Goal: Feedback & Contribution: Submit feedback/report problem

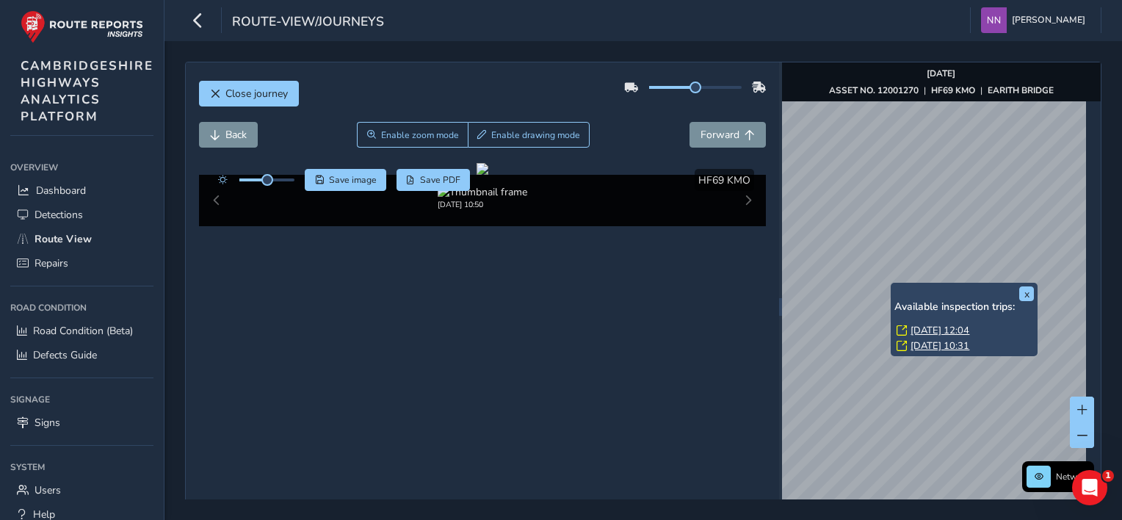
click at [894, 288] on div "x Available inspection trips: [GEOGRAPHIC_DATA][DATE] 12:04 [DATE] 10:31" at bounding box center [964, 319] width 140 height 66
click at [919, 330] on link "[DATE] 12:04" at bounding box center [940, 330] width 59 height 13
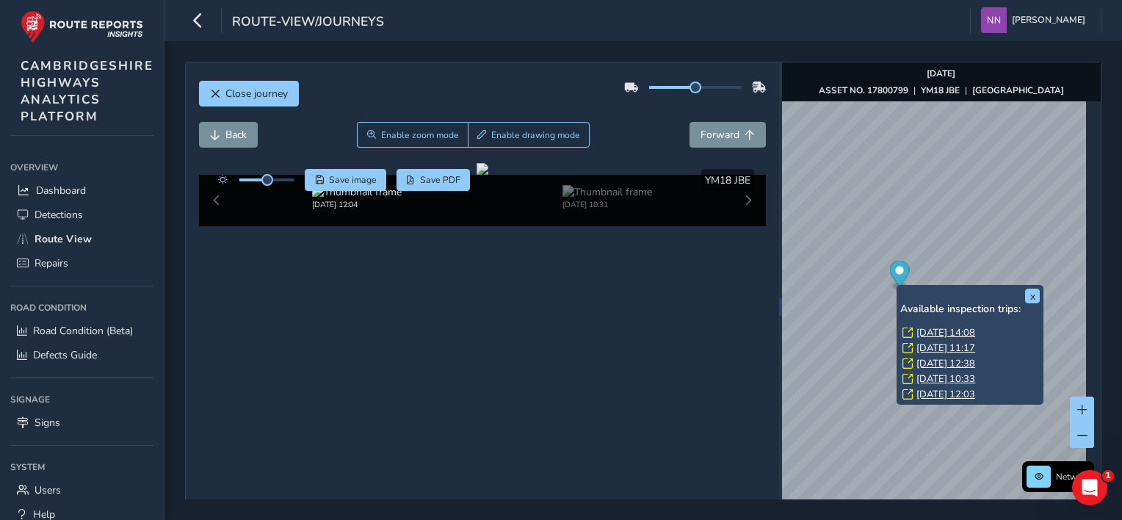
click at [933, 350] on link "[DATE] 11:17" at bounding box center [945, 347] width 59 height 13
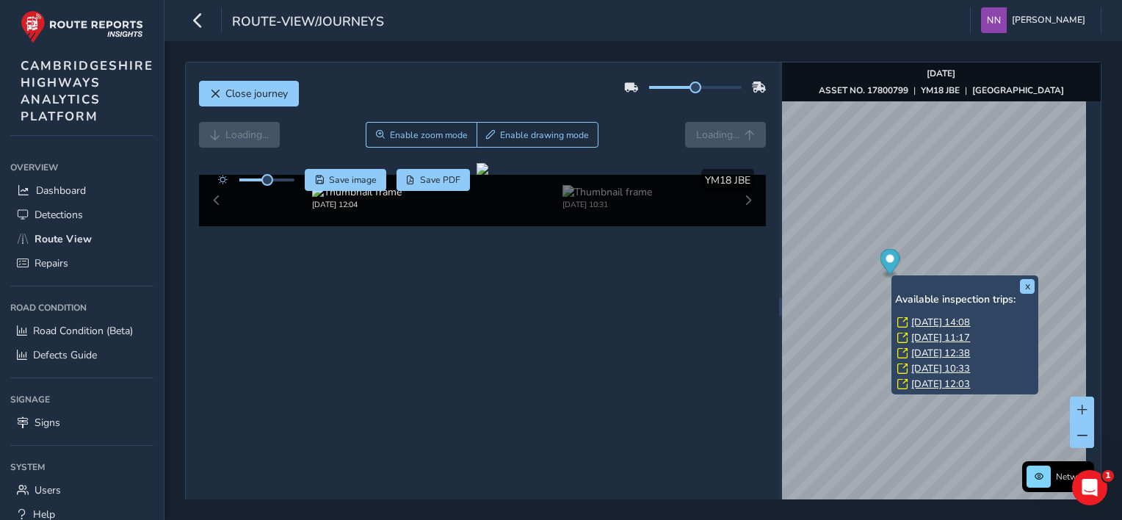
click at [896, 277] on div "x Available inspection trips: [DATE] 14:08 [DATE] 11:17 [DATE] 12:38 [DATE] 10:…" at bounding box center [965, 335] width 147 height 120
click at [933, 364] on link "[DATE] 10:33" at bounding box center [940, 368] width 59 height 13
click at [933, 366] on link "[DATE] 10:33" at bounding box center [940, 368] width 59 height 13
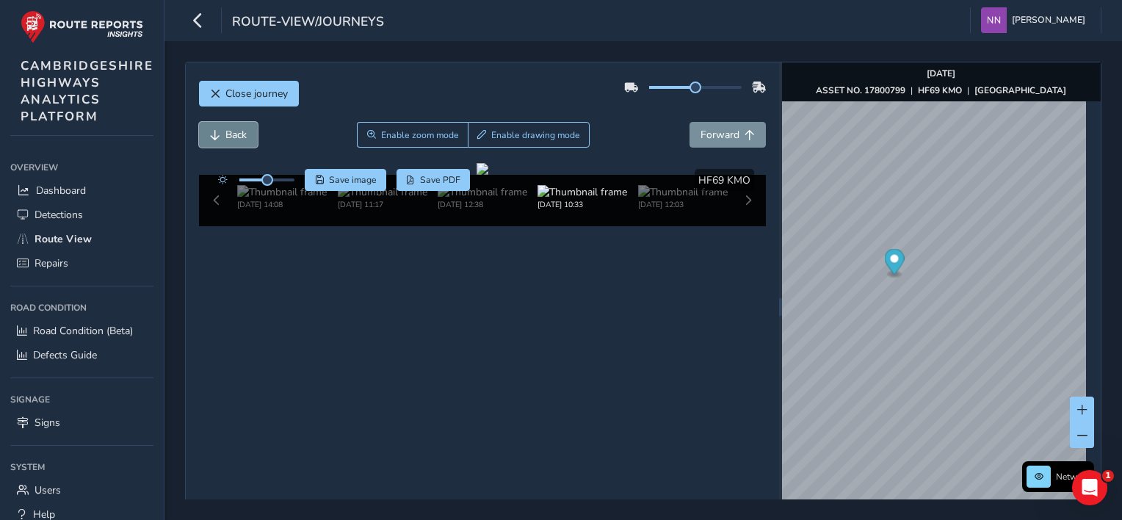
click at [242, 138] on span "Back" at bounding box center [235, 135] width 21 height 14
click at [241, 137] on span "Back" at bounding box center [235, 135] width 21 height 14
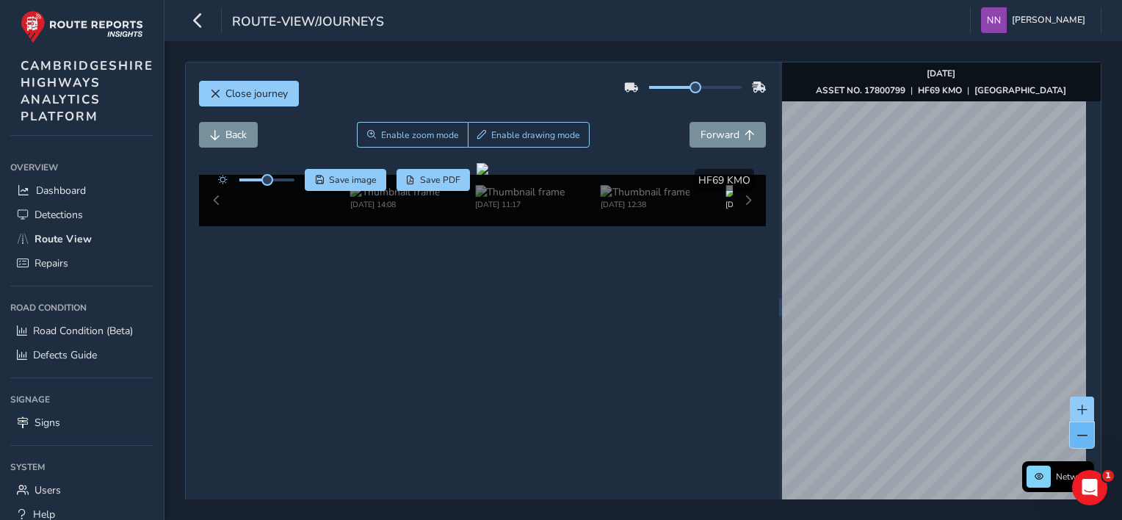
click at [1070, 432] on button at bounding box center [1082, 435] width 24 height 26
click at [864, 264] on div "x" at bounding box center [937, 276] width 147 height 32
click at [956, 290] on img "Preview frame" at bounding box center [937, 284] width 37 height 12
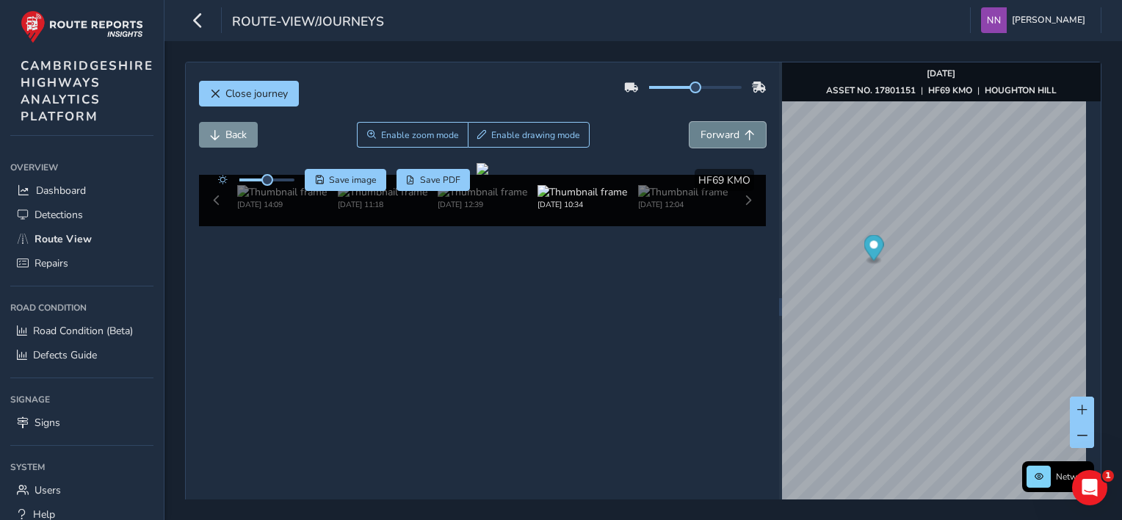
click at [723, 137] on span "Forward" at bounding box center [720, 135] width 39 height 14
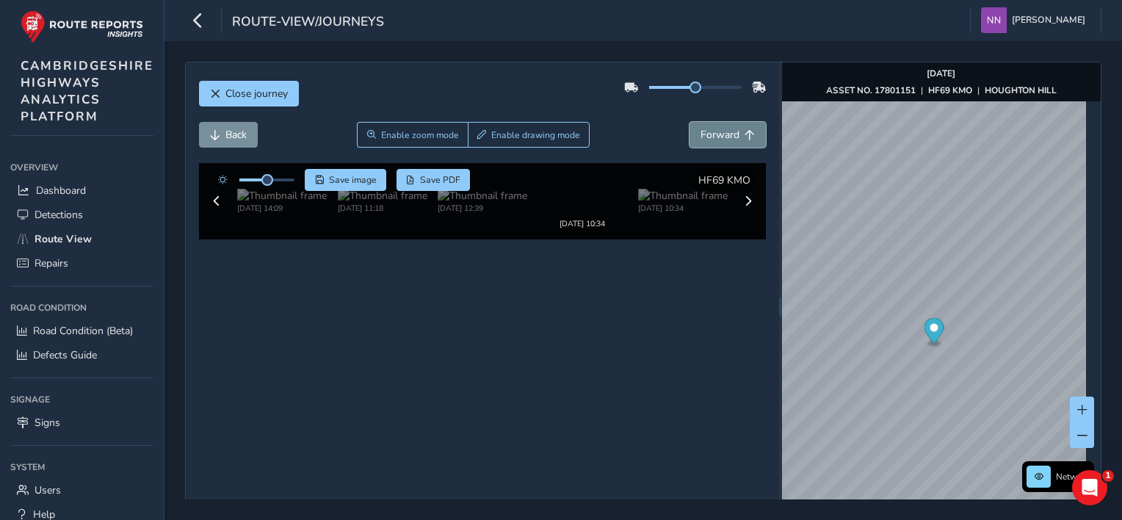
click at [723, 137] on span "Forward" at bounding box center [720, 135] width 39 height 14
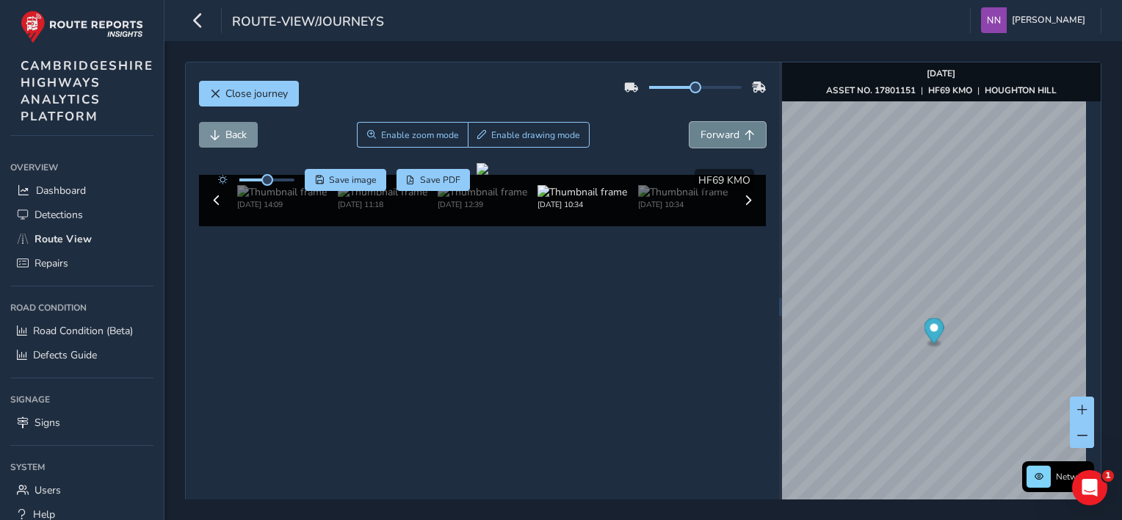
click at [723, 137] on span "Forward" at bounding box center [720, 135] width 39 height 14
click at [720, 138] on span "Forward" at bounding box center [720, 135] width 39 height 14
click at [718, 139] on span "Forward" at bounding box center [720, 135] width 39 height 14
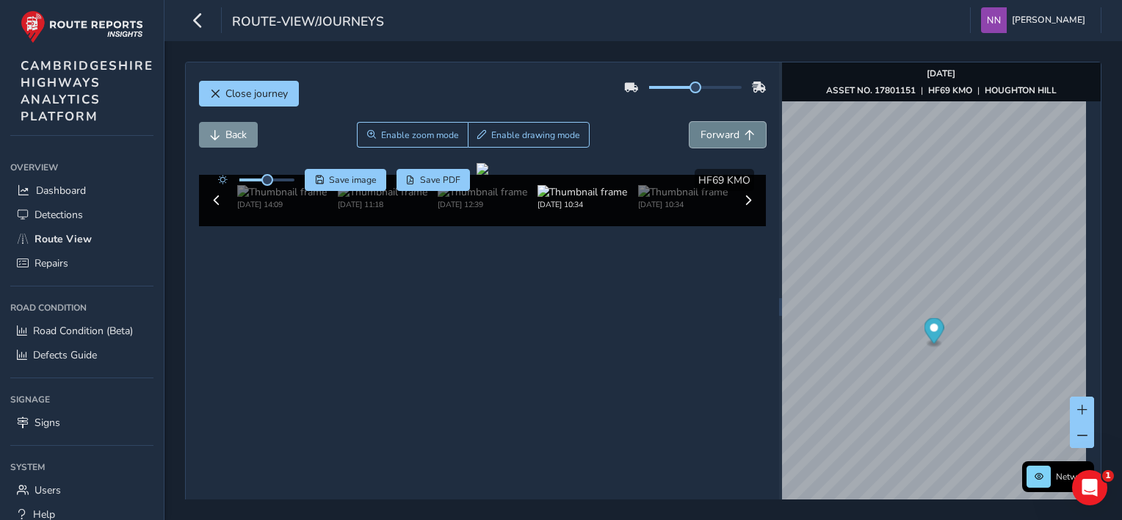
click at [718, 139] on span "Forward" at bounding box center [720, 135] width 39 height 14
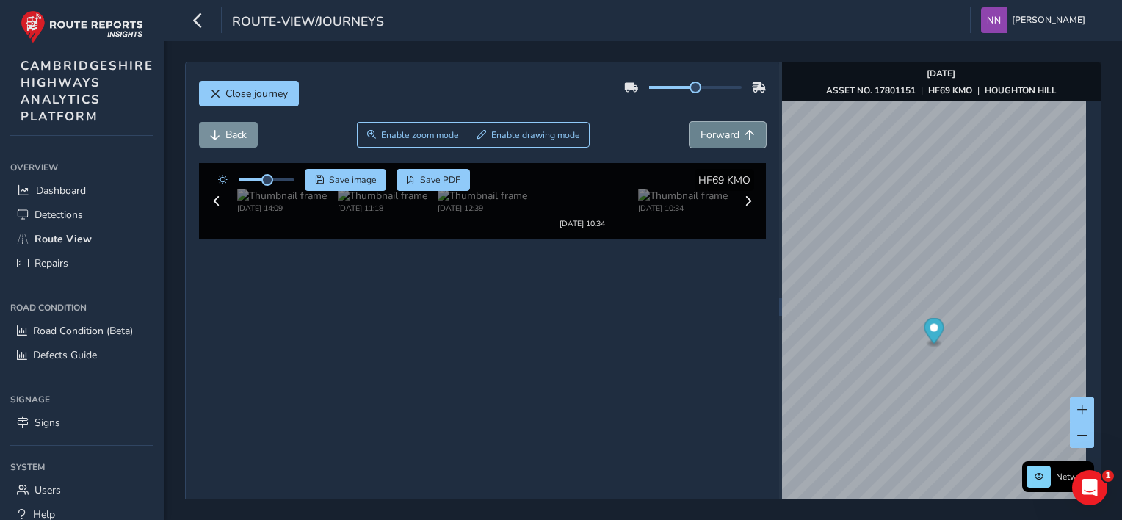
click at [718, 139] on span "Forward" at bounding box center [720, 135] width 39 height 14
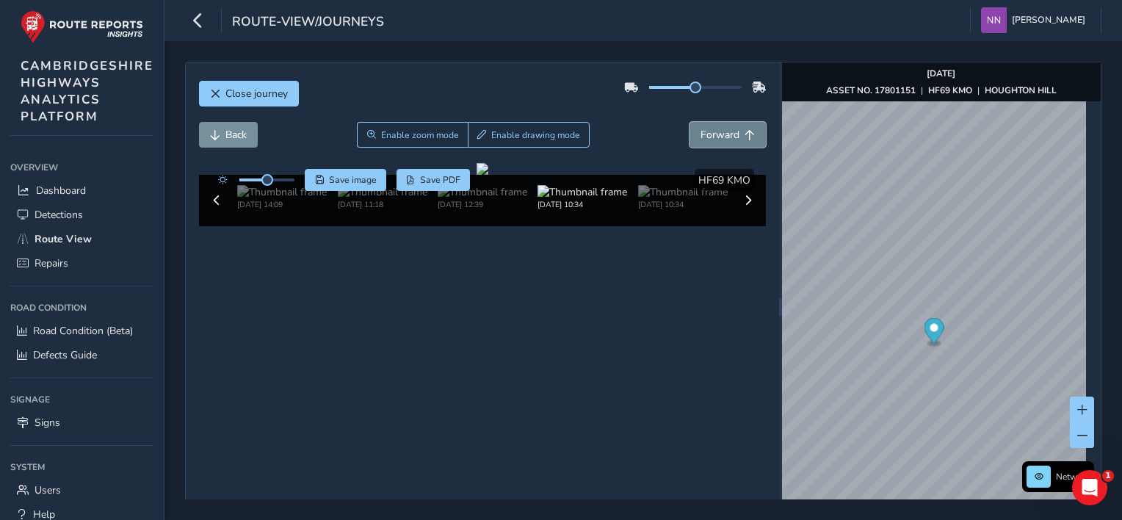
click at [717, 140] on span "Forward" at bounding box center [720, 135] width 39 height 14
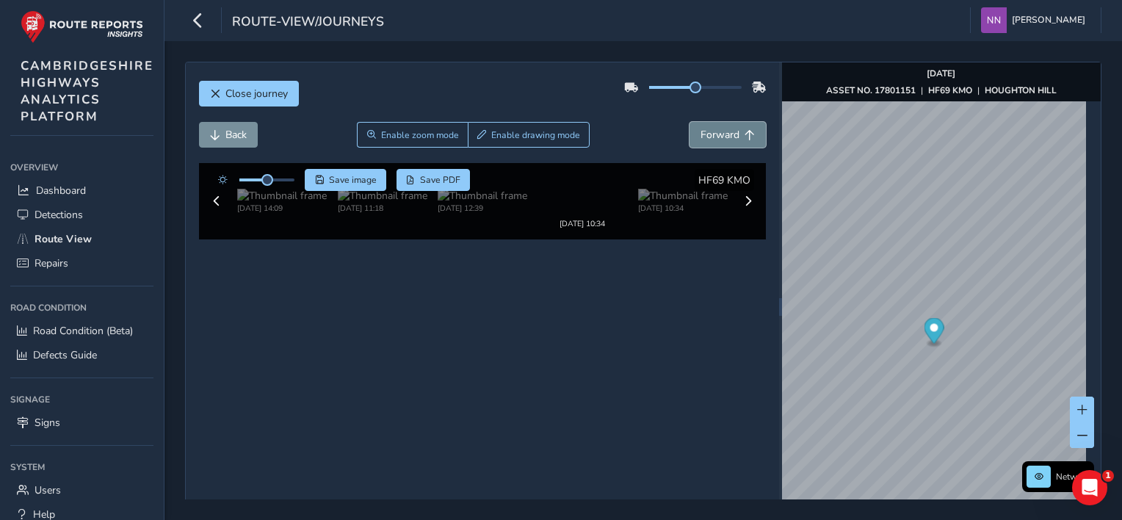
click at [717, 140] on span "Forward" at bounding box center [720, 135] width 39 height 14
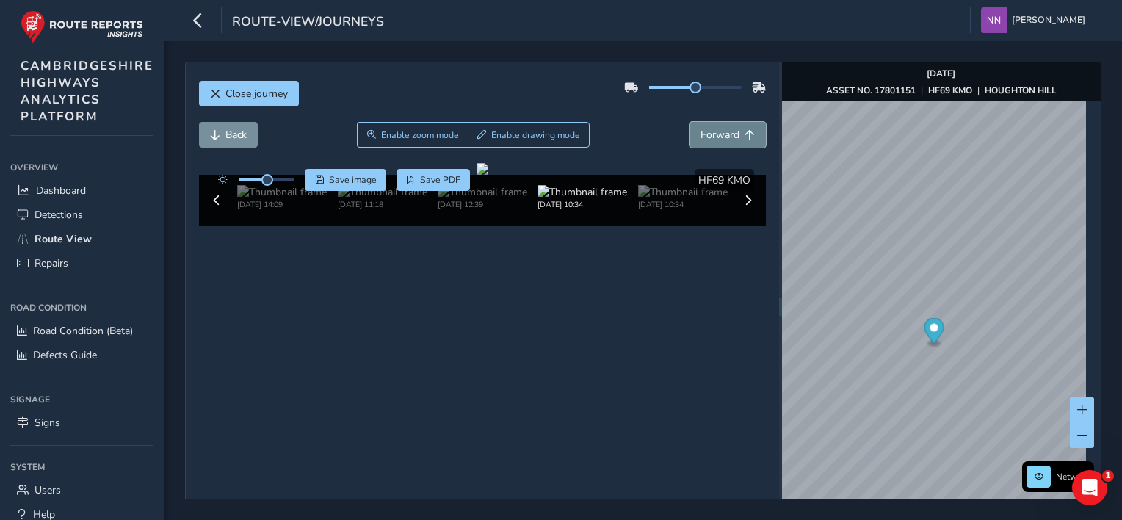
click at [717, 140] on span "Forward" at bounding box center [720, 135] width 39 height 14
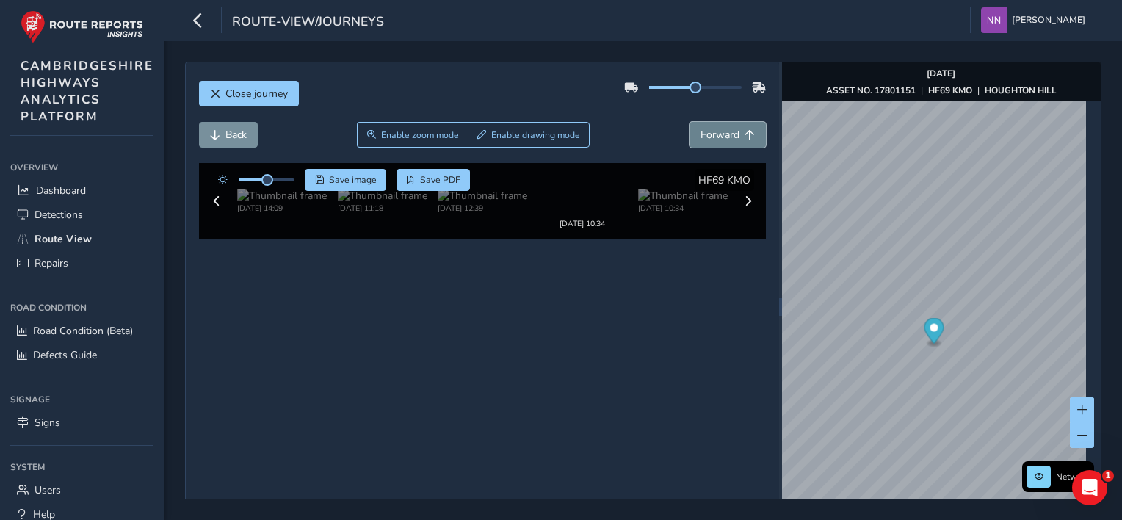
click at [717, 140] on span "Forward" at bounding box center [720, 135] width 39 height 14
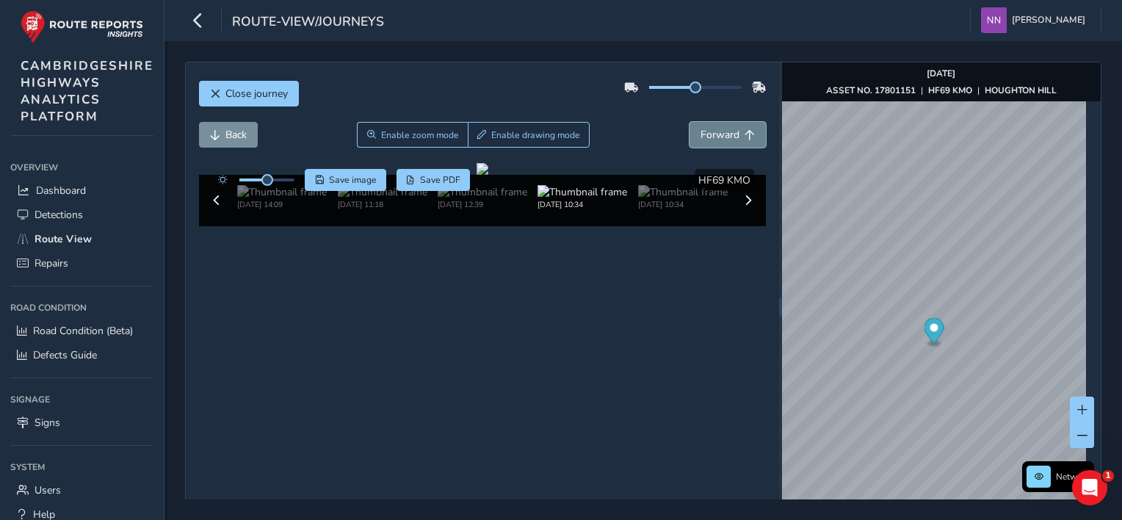
click at [717, 140] on span "Forward" at bounding box center [720, 135] width 39 height 14
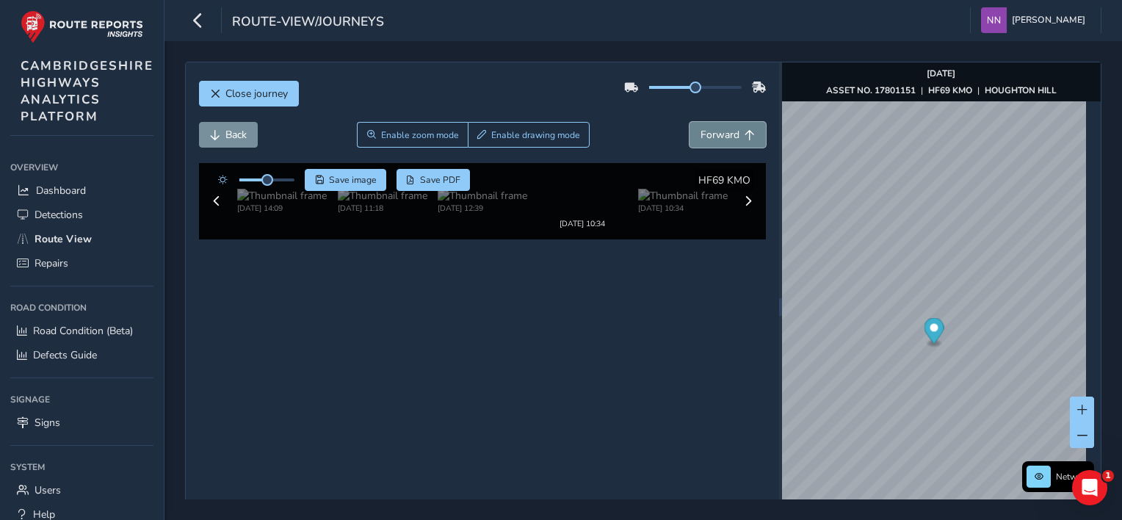
click at [717, 140] on span "Forward" at bounding box center [720, 135] width 39 height 14
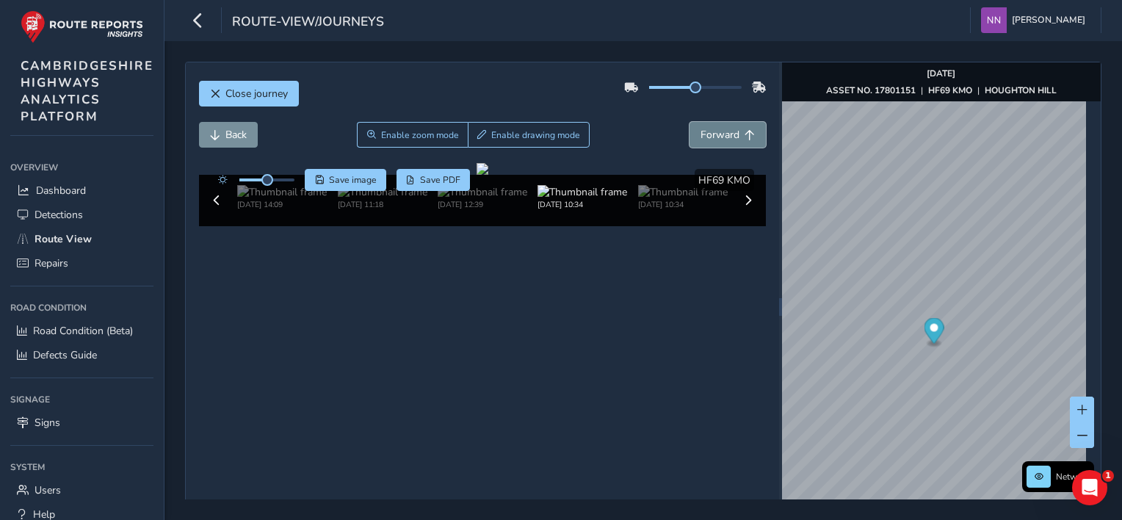
click at [717, 140] on span "Forward" at bounding box center [720, 135] width 39 height 14
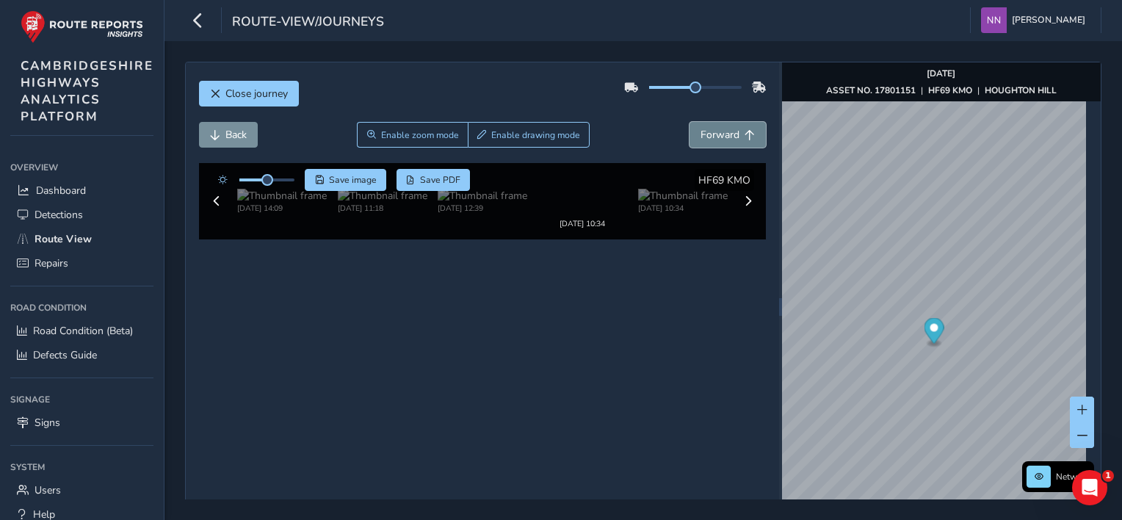
click at [717, 140] on span "Forward" at bounding box center [720, 135] width 39 height 14
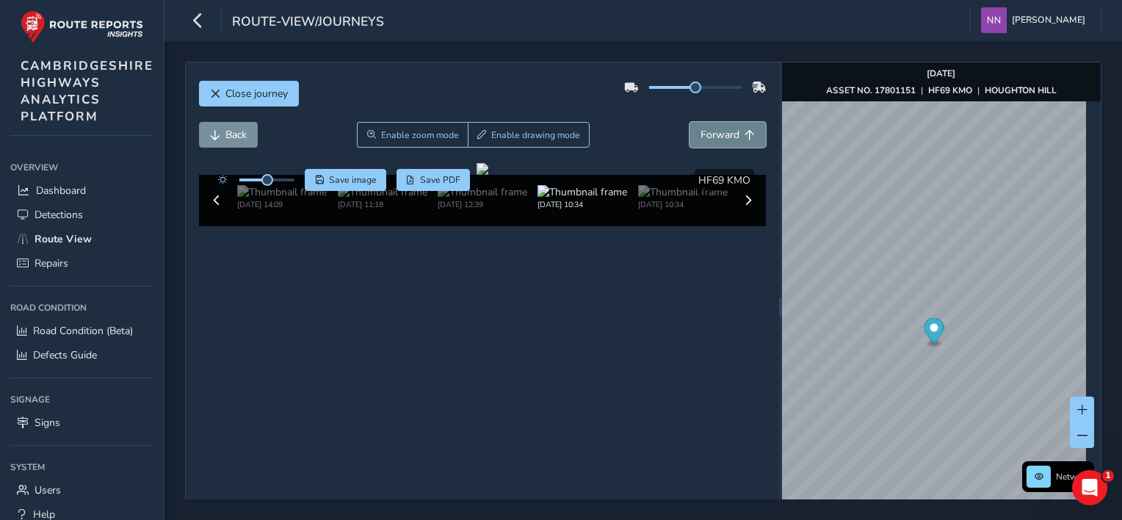
click at [717, 140] on span "Forward" at bounding box center [720, 135] width 39 height 14
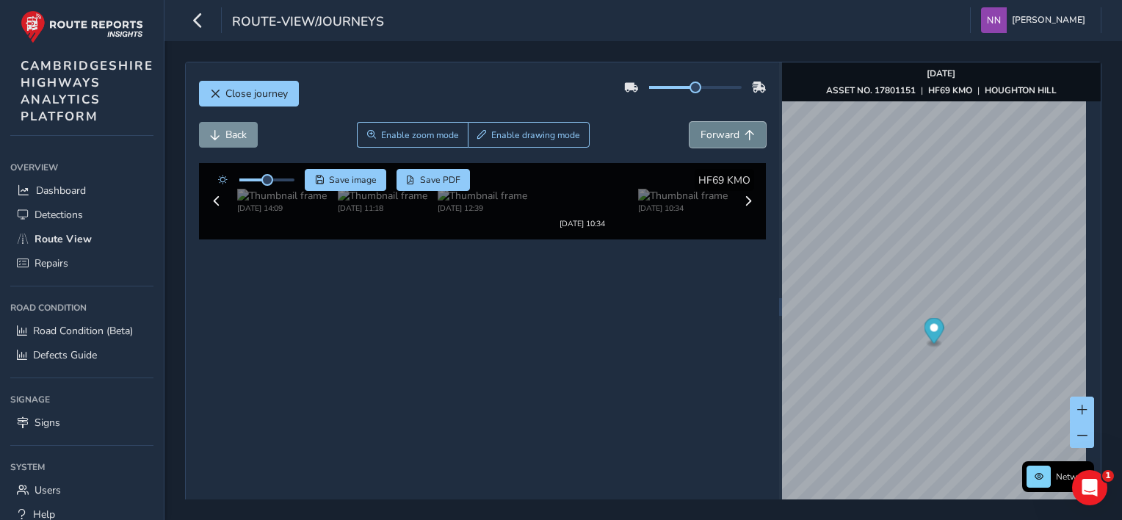
click at [717, 140] on span "Forward" at bounding box center [720, 135] width 39 height 14
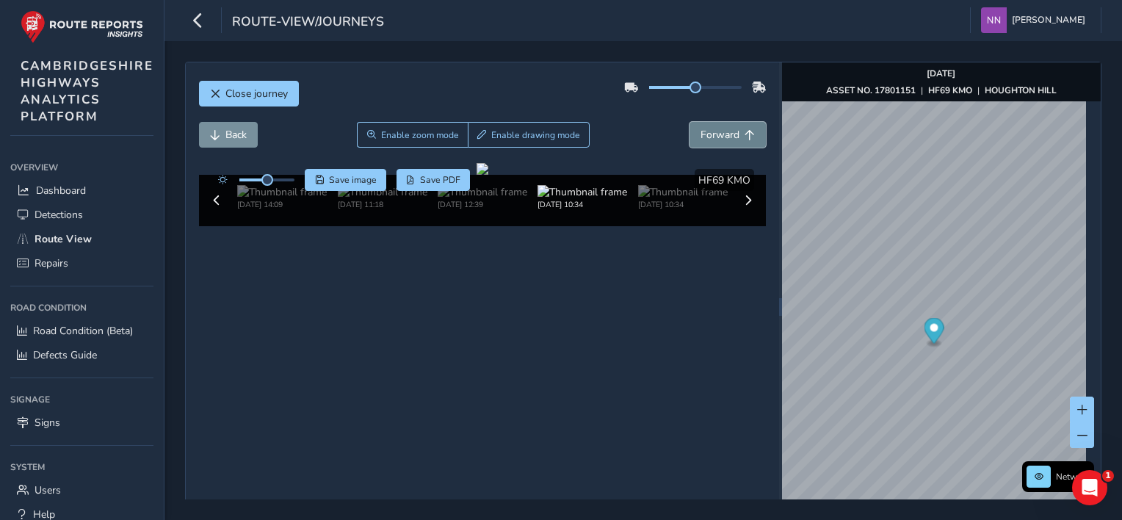
click at [717, 140] on span "Forward" at bounding box center [720, 135] width 39 height 14
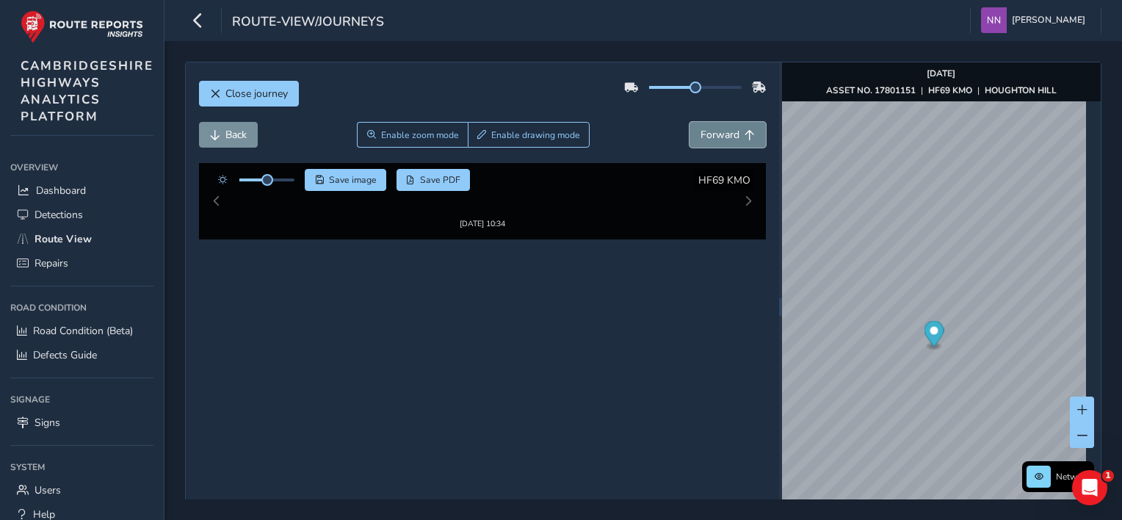
click at [717, 140] on span "Forward" at bounding box center [720, 135] width 39 height 14
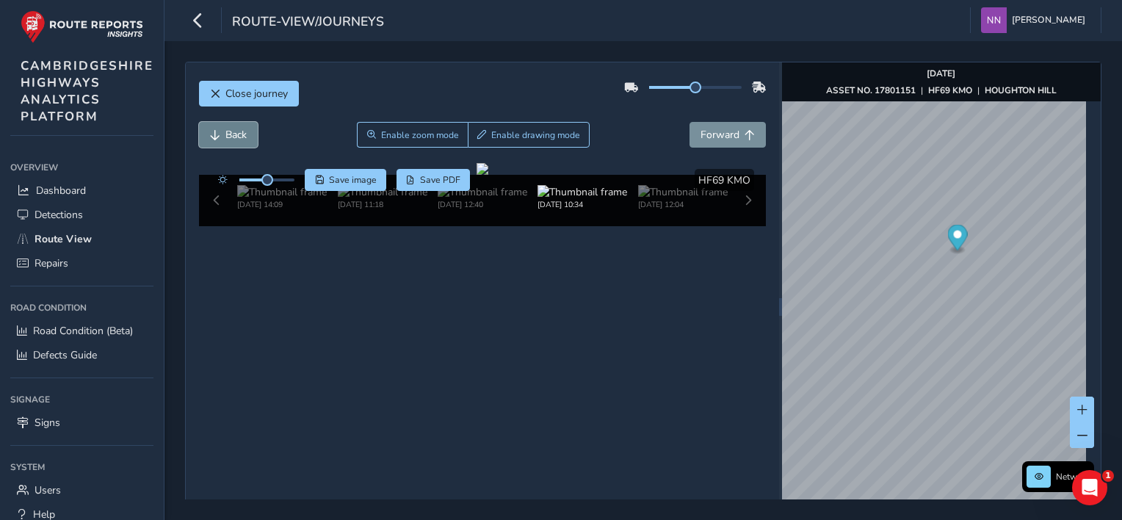
click at [237, 137] on span "Back" at bounding box center [235, 135] width 21 height 14
click at [247, 145] on button "Back" at bounding box center [228, 135] width 59 height 26
click at [210, 137] on span "Back" at bounding box center [215, 135] width 10 height 10
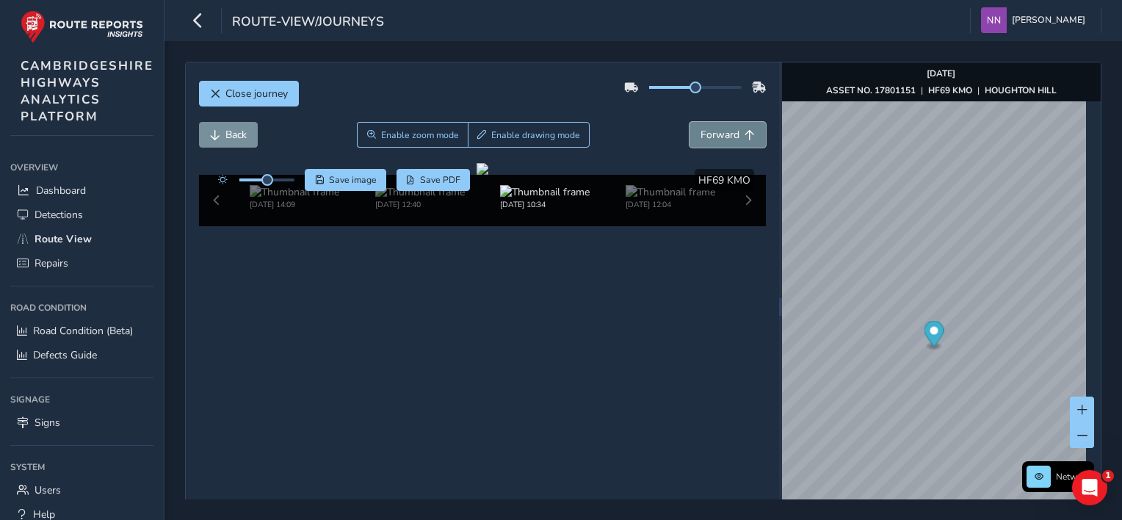
click at [722, 137] on span "Forward" at bounding box center [720, 135] width 39 height 14
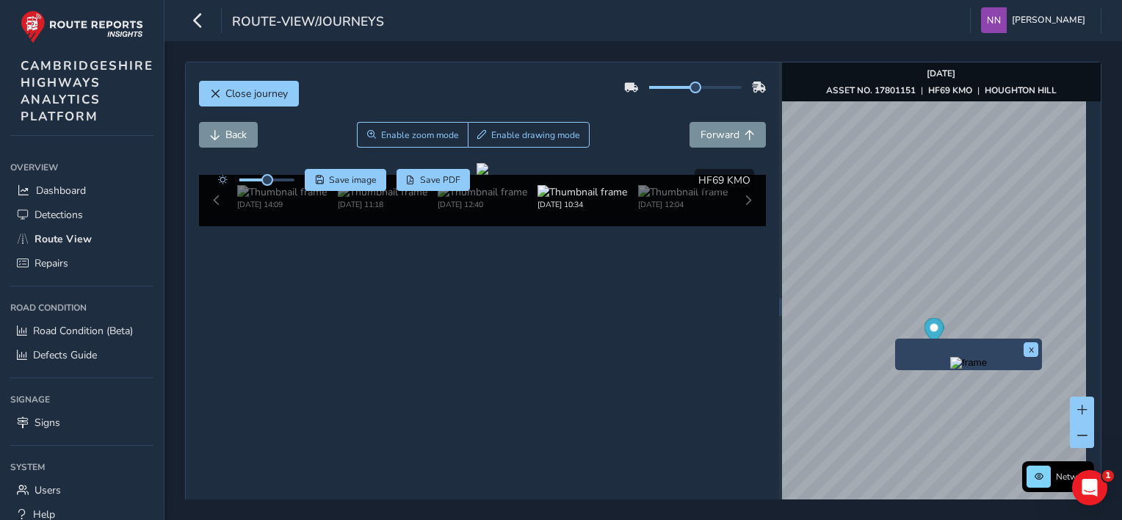
click at [899, 342] on div "x" at bounding box center [969, 354] width 140 height 24
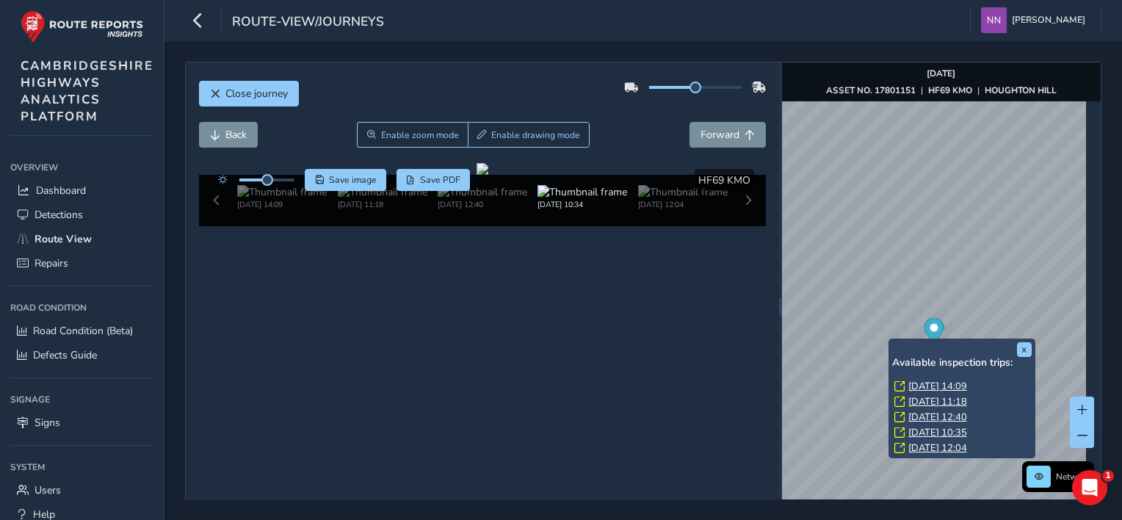
click at [947, 444] on link "[DATE] 12:04" at bounding box center [937, 447] width 59 height 13
click at [947, 448] on link "[DATE] 12:04" at bounding box center [937, 447] width 59 height 13
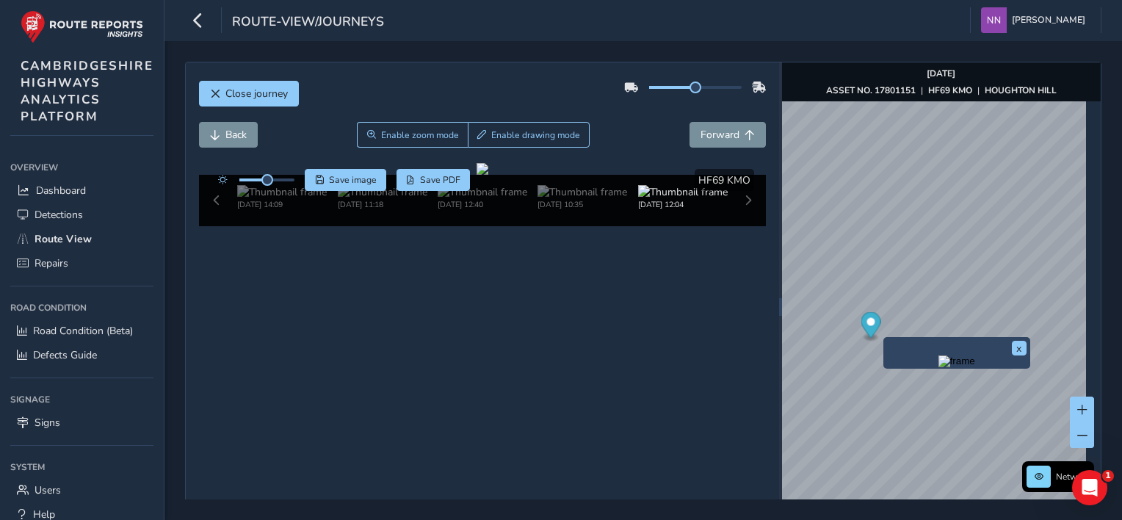
click at [884, 338] on div "x" at bounding box center [956, 353] width 147 height 32
click at [963, 347] on button "x" at bounding box center [967, 346] width 15 height 15
click at [997, 350] on button "x" at bounding box center [997, 346] width 15 height 15
click at [861, 338] on div "x" at bounding box center [934, 351] width 147 height 32
click at [916, 365] on img "Preview frame" at bounding box center [934, 359] width 37 height 12
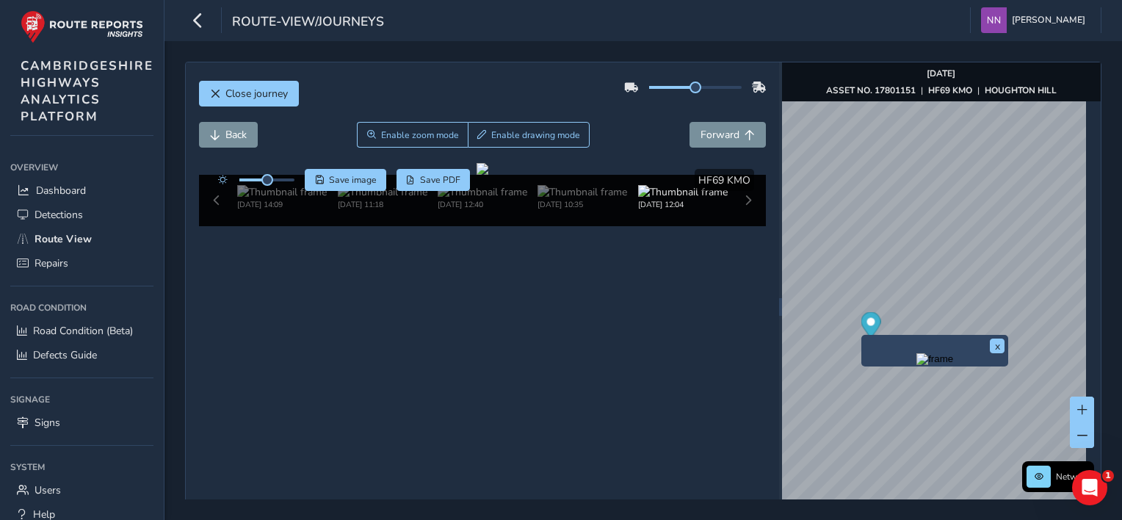
click at [867, 323] on circle "Map marker" at bounding box center [871, 322] width 8 height 8
click at [992, 343] on button "x" at bounding box center [997, 346] width 15 height 15
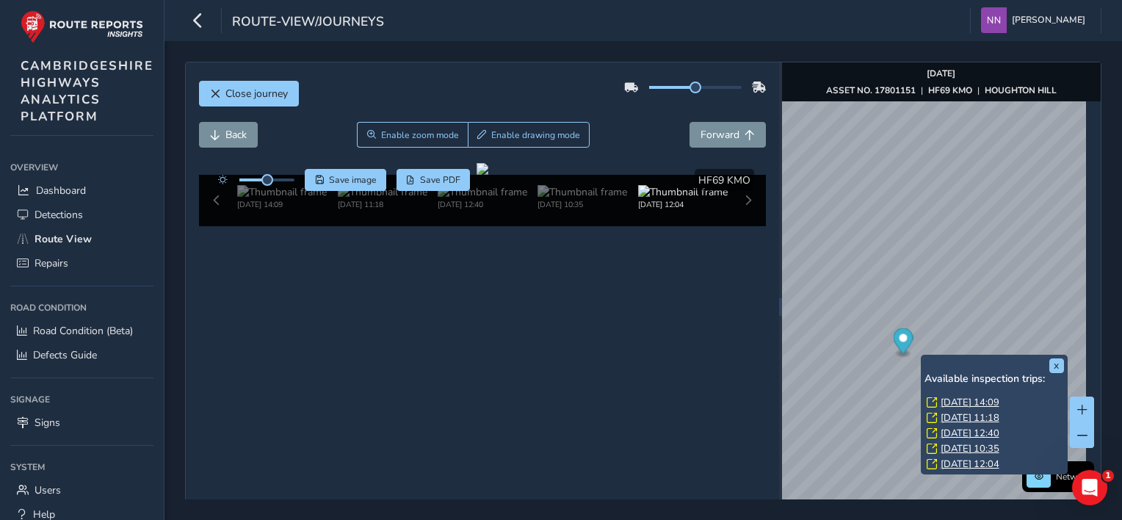
click at [922, 355] on div "x Available inspection trips: [DATE] 14:09 [DATE] 11:18 [DATE] 12:40 [DATE] 10:…" at bounding box center [994, 415] width 147 height 120
click at [964, 444] on link "[DATE] 10:35" at bounding box center [970, 448] width 59 height 13
click at [963, 430] on link "[DATE] 12:40" at bounding box center [970, 433] width 59 height 13
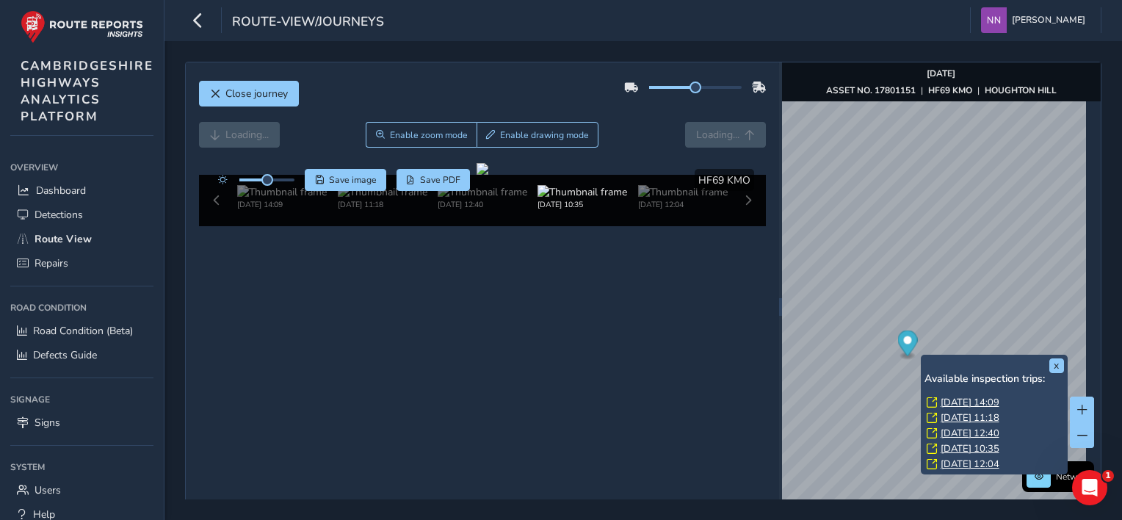
click at [966, 433] on link "[DATE] 12:40" at bounding box center [970, 433] width 59 height 13
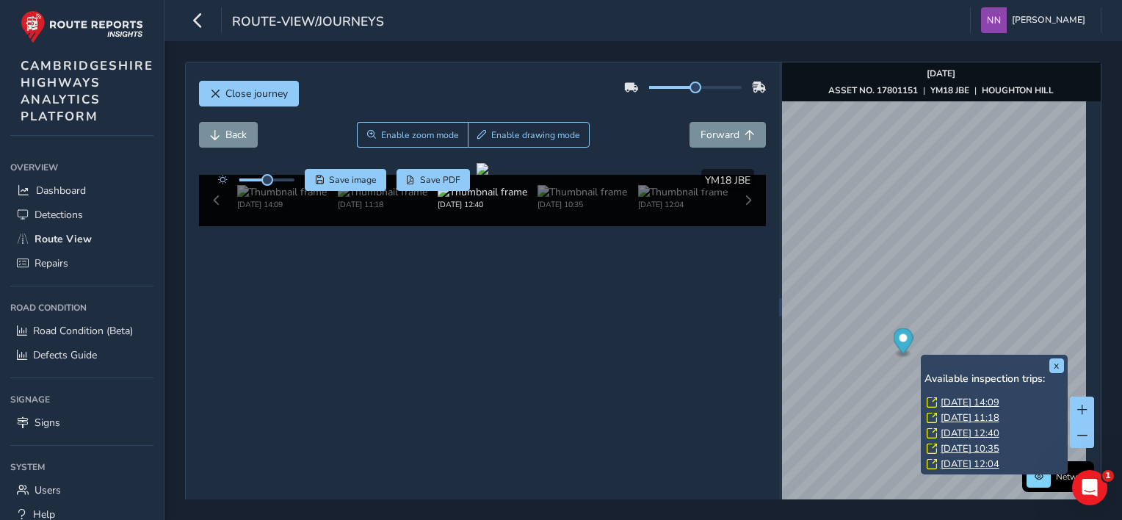
click at [972, 419] on link "[DATE] 11:18" at bounding box center [970, 417] width 59 height 13
click at [975, 402] on link "[DATE] 14:09" at bounding box center [970, 402] width 59 height 13
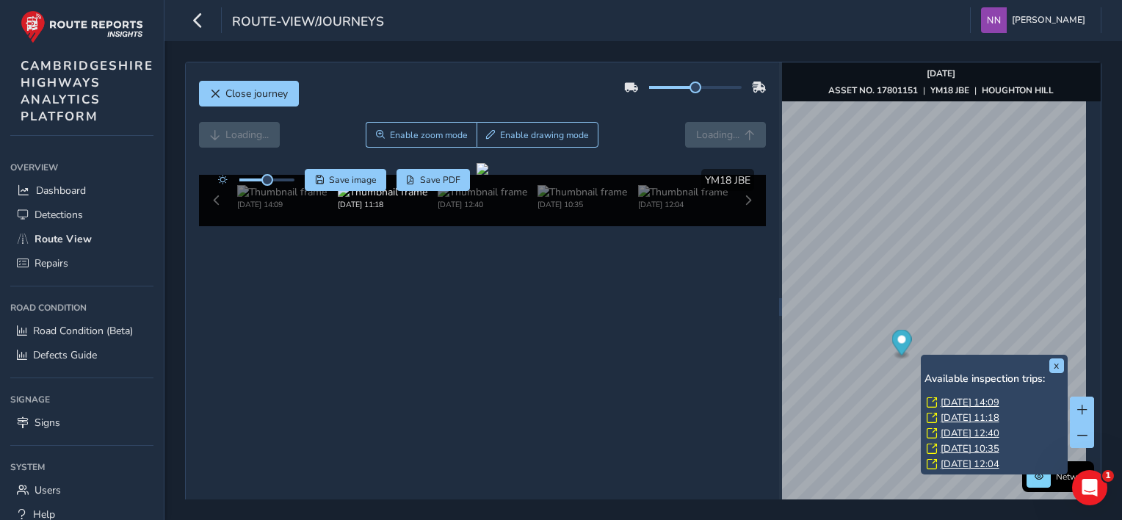
click at [975, 402] on link "[DATE] 14:09" at bounding box center [970, 402] width 59 height 13
click at [967, 418] on link "[DATE] 11:18" at bounding box center [970, 417] width 59 height 13
click at [969, 405] on link "[DATE] 14:09" at bounding box center [970, 402] width 59 height 13
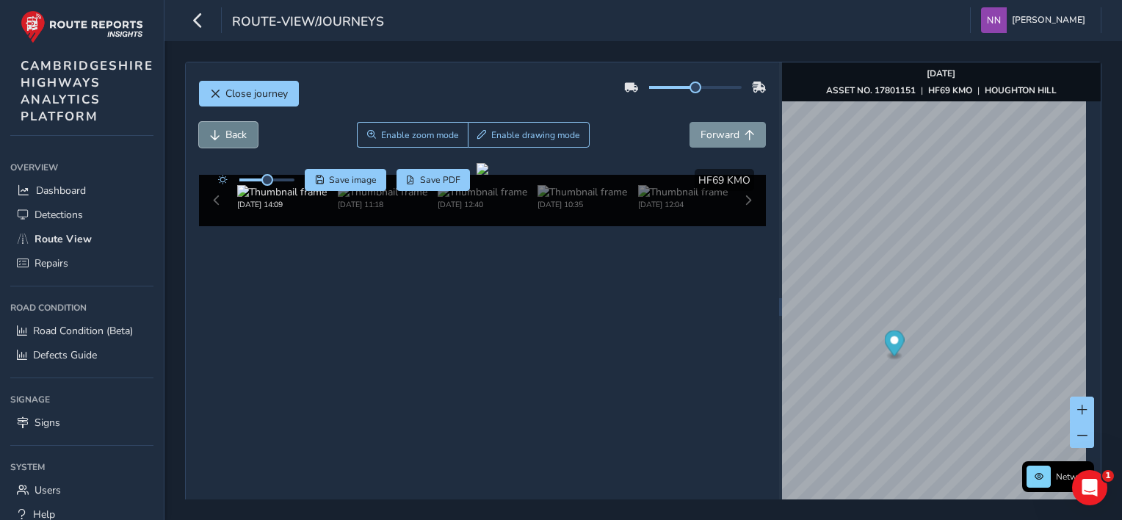
click at [233, 137] on span "Back" at bounding box center [235, 135] width 21 height 14
click at [231, 134] on span "Back" at bounding box center [235, 135] width 21 height 14
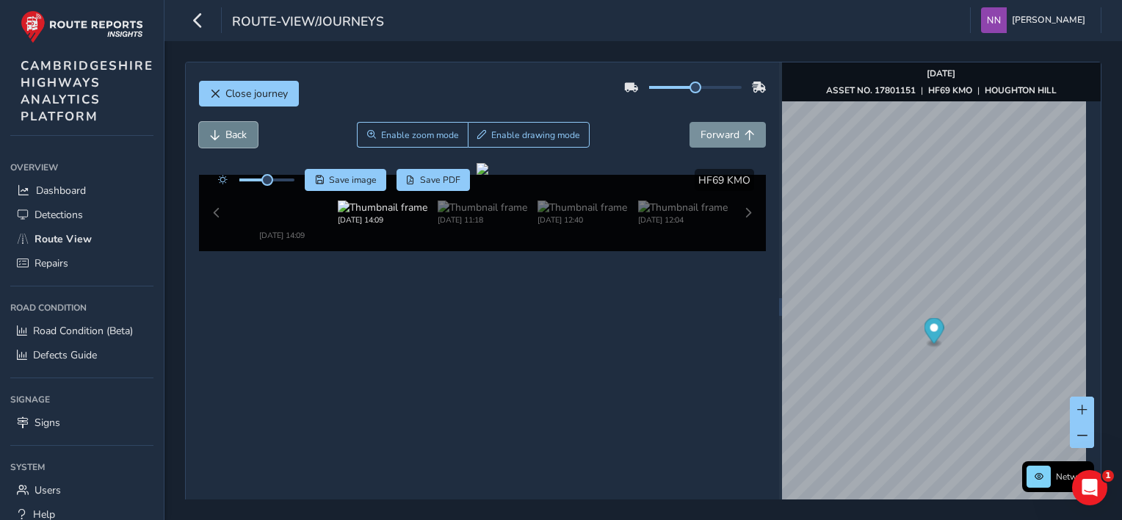
click at [231, 134] on span "Back" at bounding box center [235, 135] width 21 height 14
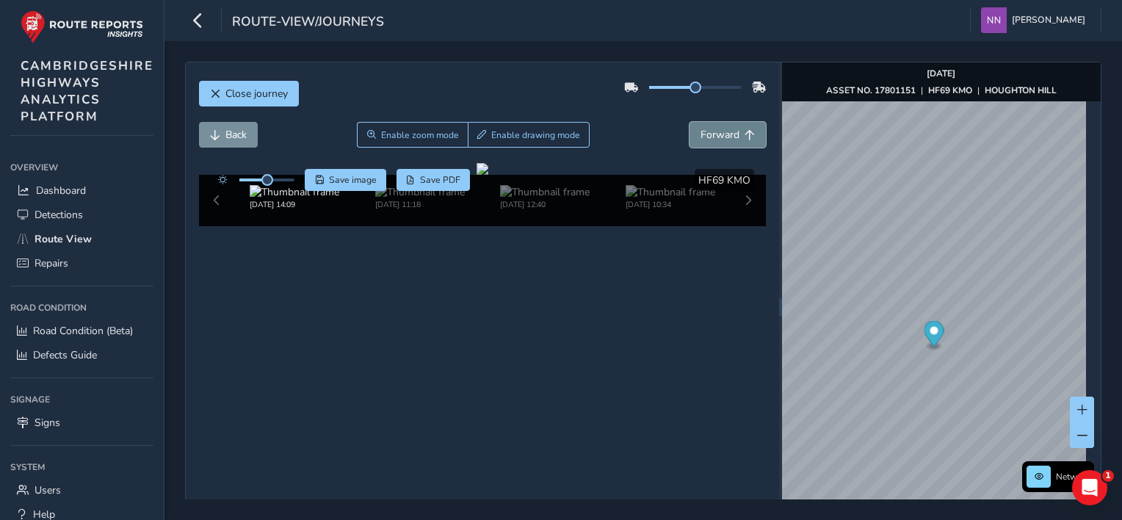
click at [704, 140] on span "Forward" at bounding box center [720, 135] width 39 height 14
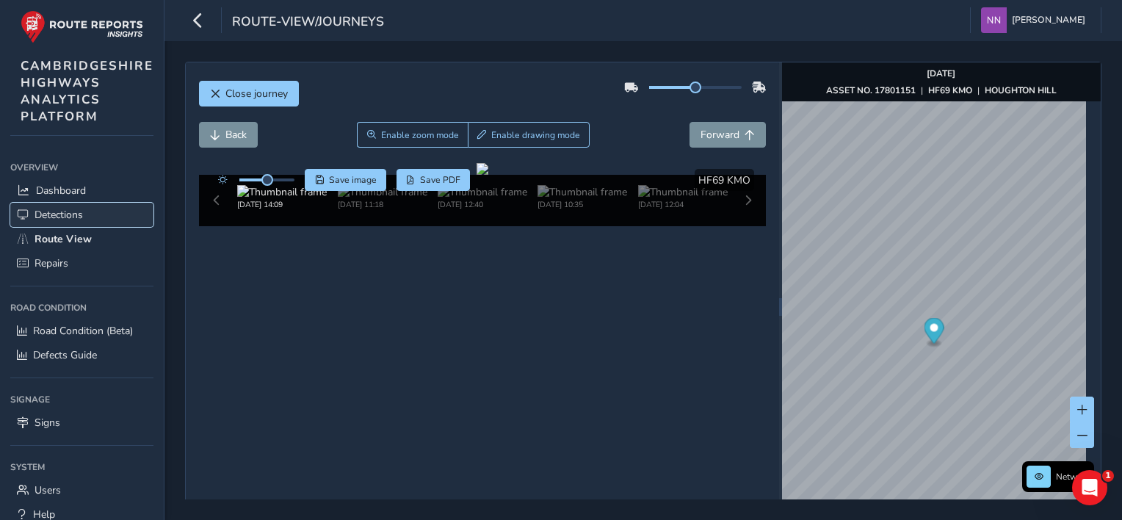
click at [73, 217] on span "Detections" at bounding box center [59, 215] width 48 height 14
click at [68, 237] on span "Route View" at bounding box center [63, 239] width 57 height 14
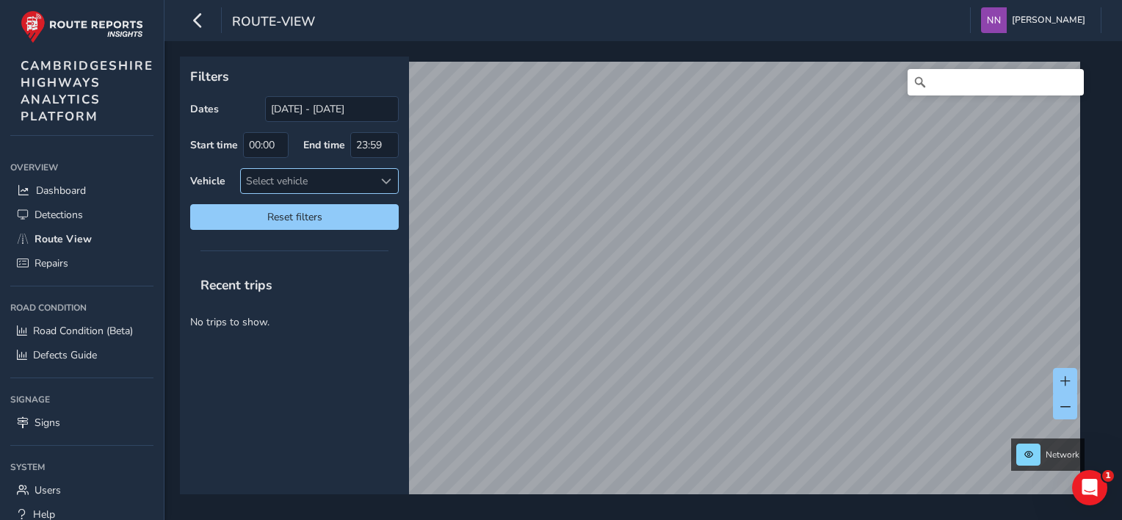
click at [385, 183] on span at bounding box center [386, 181] width 10 height 10
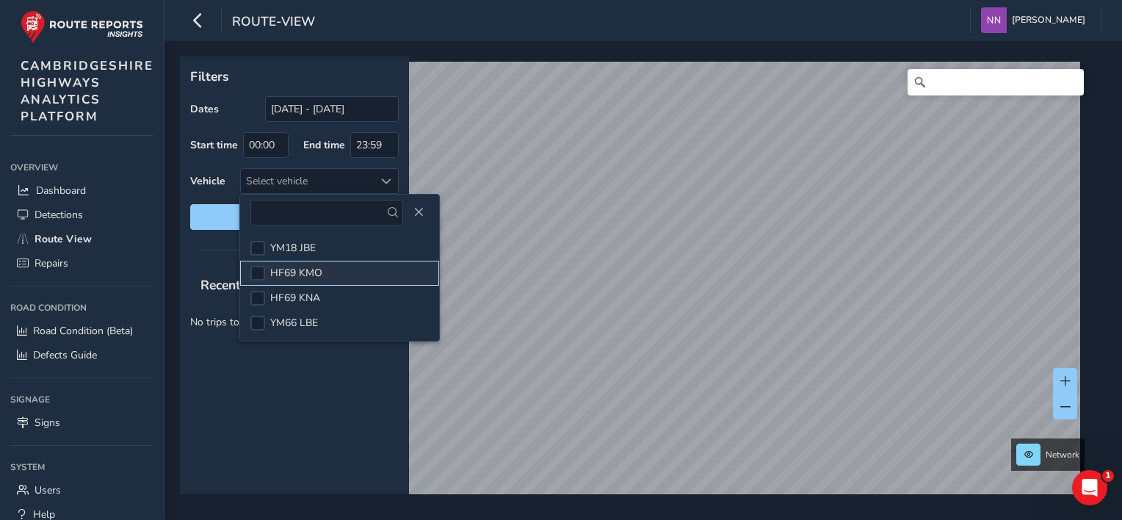
click at [329, 272] on li "HF69 KMO" at bounding box center [339, 273] width 199 height 25
drag, startPoint x: 329, startPoint y: 272, endPoint x: 399, endPoint y: 237, distance: 77.8
click at [329, 273] on li "HF69 KMO" at bounding box center [339, 273] width 199 height 25
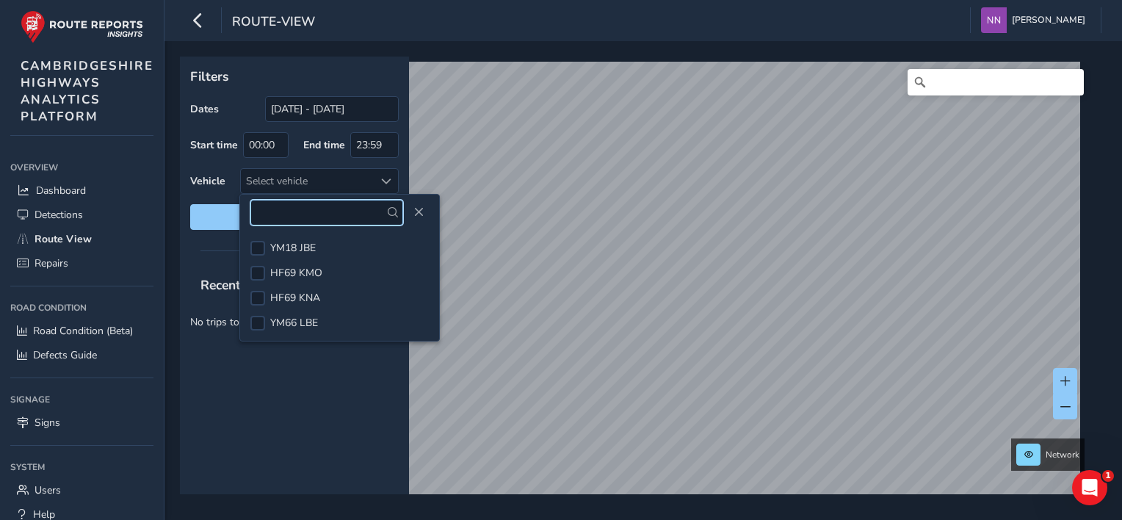
click at [308, 221] on input "text" at bounding box center [326, 213] width 153 height 26
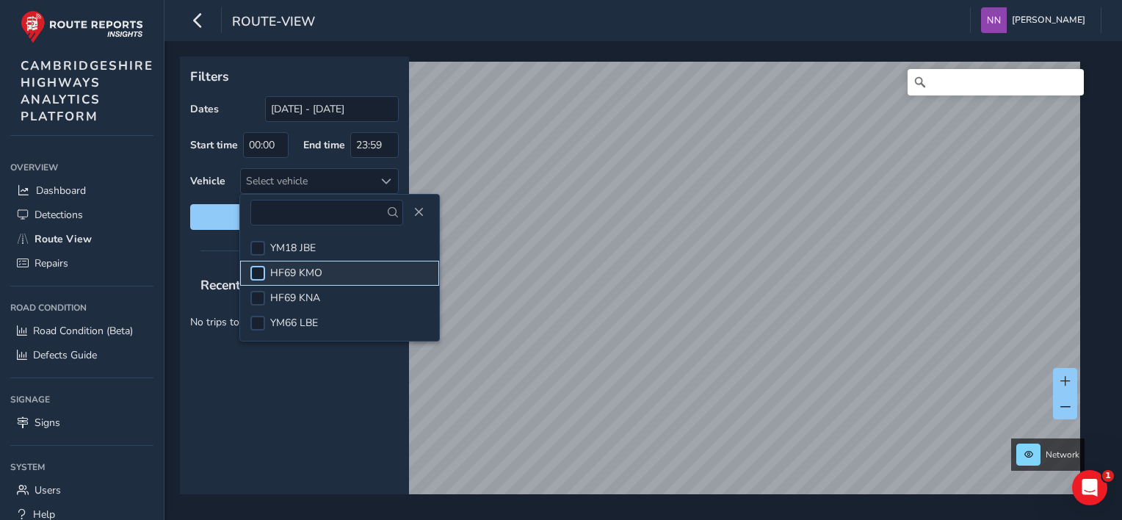
drag, startPoint x: 317, startPoint y: 275, endPoint x: 256, endPoint y: 270, distance: 61.2
click at [317, 275] on span "HF69 KMO" at bounding box center [296, 273] width 52 height 14
click at [256, 270] on span at bounding box center [258, 273] width 11 height 10
click at [367, 267] on li "HF69 KMO" at bounding box center [339, 273] width 199 height 25
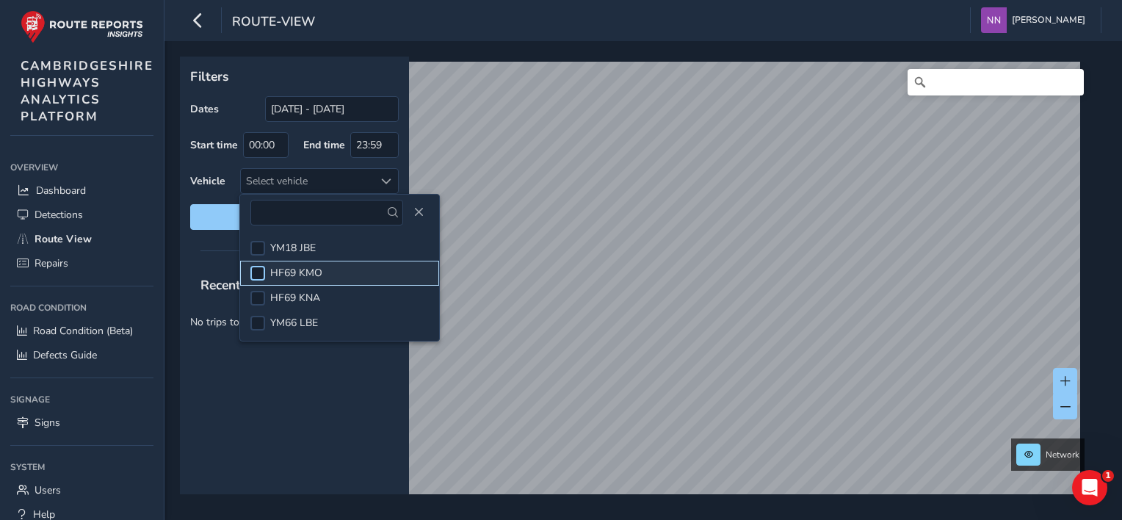
click at [259, 269] on div at bounding box center [257, 273] width 15 height 15
click at [335, 382] on div "Recent trips No trips to show." at bounding box center [294, 380] width 229 height 228
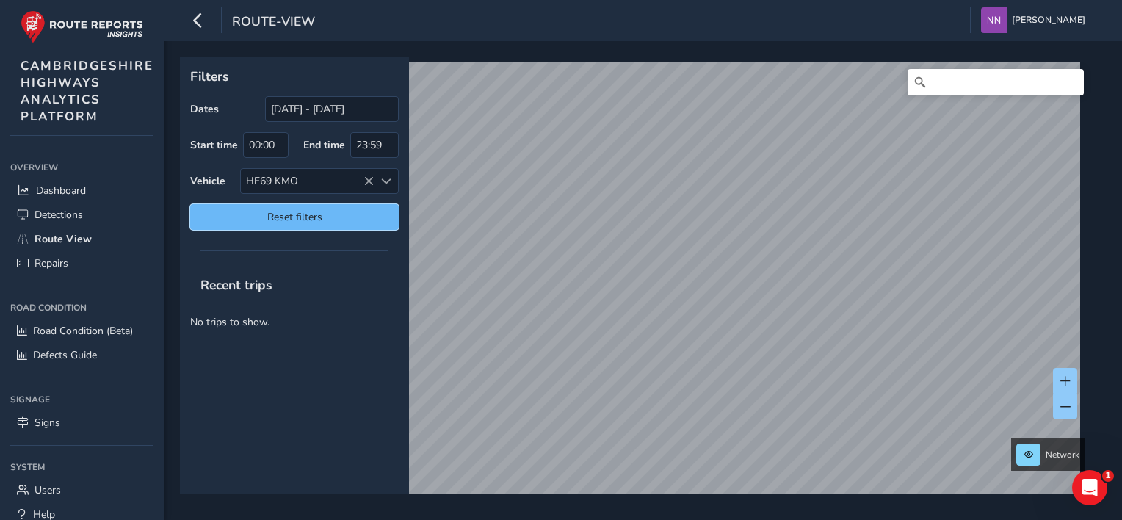
click at [317, 220] on span "Reset filters" at bounding box center [294, 217] width 187 height 14
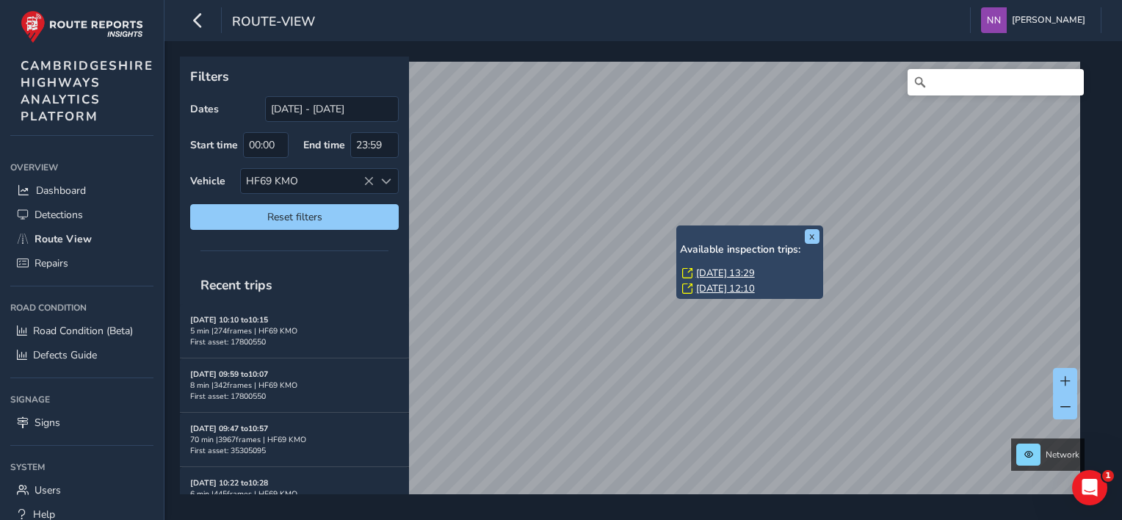
click at [677, 226] on div "x Available inspection trips: Tue, 26 Aug, 13:29 Thu, 7 Aug, 12:10" at bounding box center [749, 261] width 147 height 73
click at [740, 277] on link "Tue, 26 Aug, 13:29" at bounding box center [725, 273] width 59 height 13
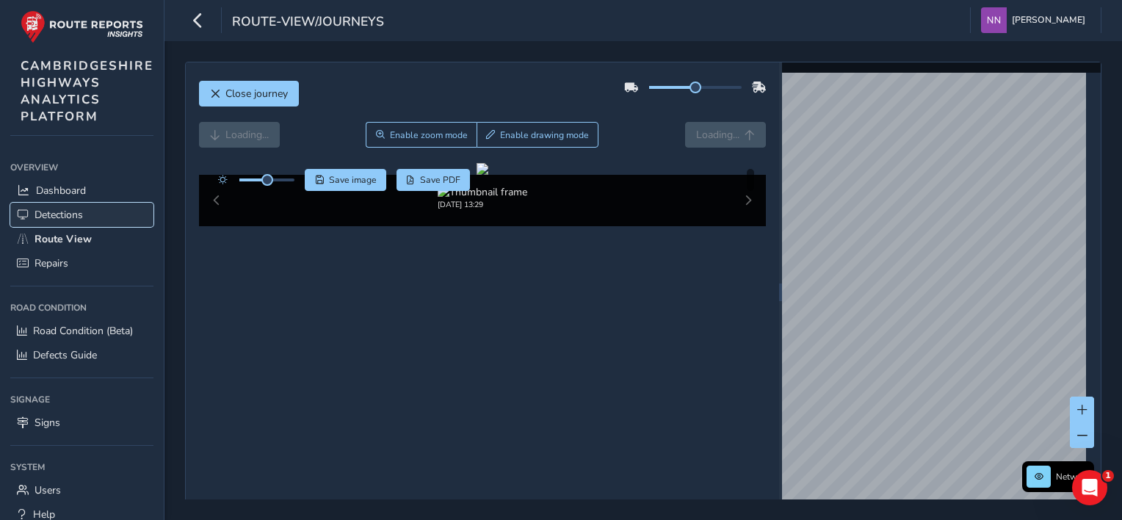
click at [68, 209] on span "Detections" at bounding box center [59, 215] width 48 height 14
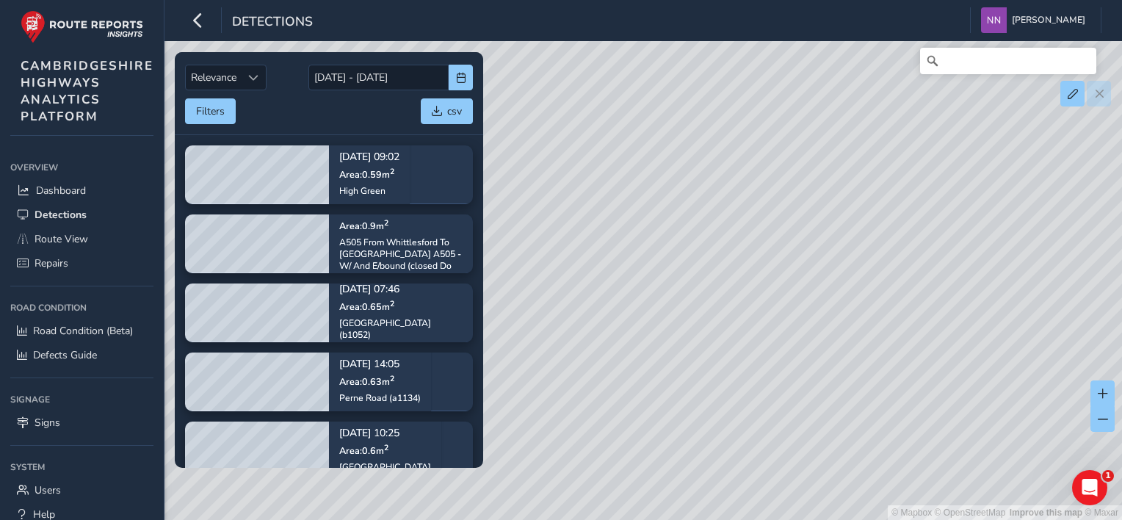
drag, startPoint x: 605, startPoint y: 330, endPoint x: 743, endPoint y: 331, distance: 138.1
click at [743, 331] on div "© Mapbox © OpenStreetMap Improve this map © Maxar" at bounding box center [561, 260] width 1122 height 520
drag, startPoint x: 725, startPoint y: 191, endPoint x: 750, endPoint y: 297, distance: 108.7
click at [750, 297] on div "© Mapbox © OpenStreetMap Improve this map © Maxar" at bounding box center [561, 260] width 1122 height 520
drag, startPoint x: 755, startPoint y: 223, endPoint x: 716, endPoint y: 328, distance: 112.0
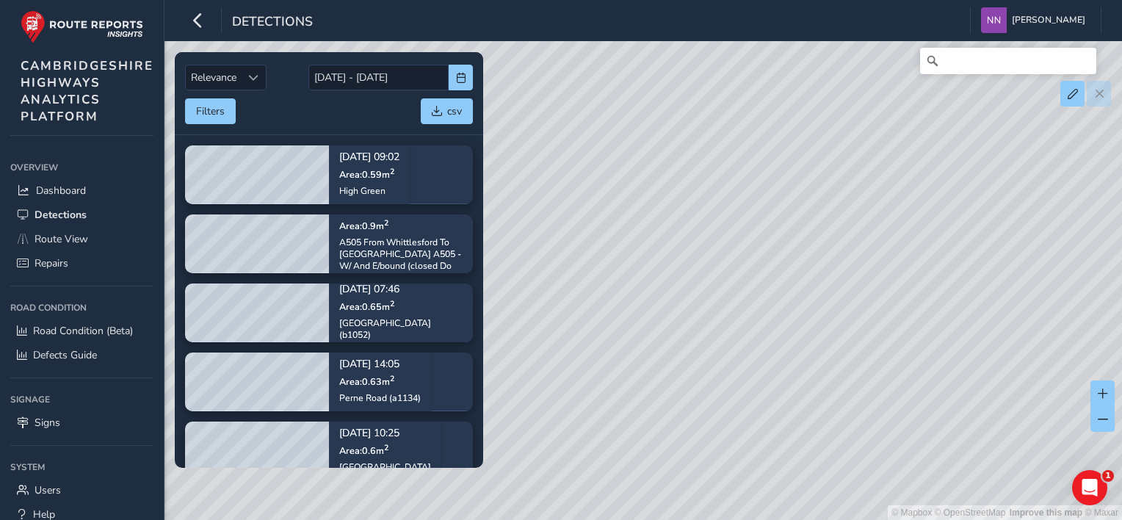
click at [712, 333] on div "© Mapbox © OpenStreetMap Improve this map © Maxar" at bounding box center [561, 260] width 1122 height 520
drag, startPoint x: 964, startPoint y: 318, endPoint x: 731, endPoint y: 302, distance: 233.4
click at [732, 302] on div "© Mapbox © OpenStreetMap Improve this map © Maxar" at bounding box center [561, 260] width 1122 height 520
drag, startPoint x: 846, startPoint y: 242, endPoint x: 792, endPoint y: 326, distance: 99.8
click at [787, 330] on div "© Mapbox © OpenStreetMap Improve this map © Maxar" at bounding box center [561, 260] width 1122 height 520
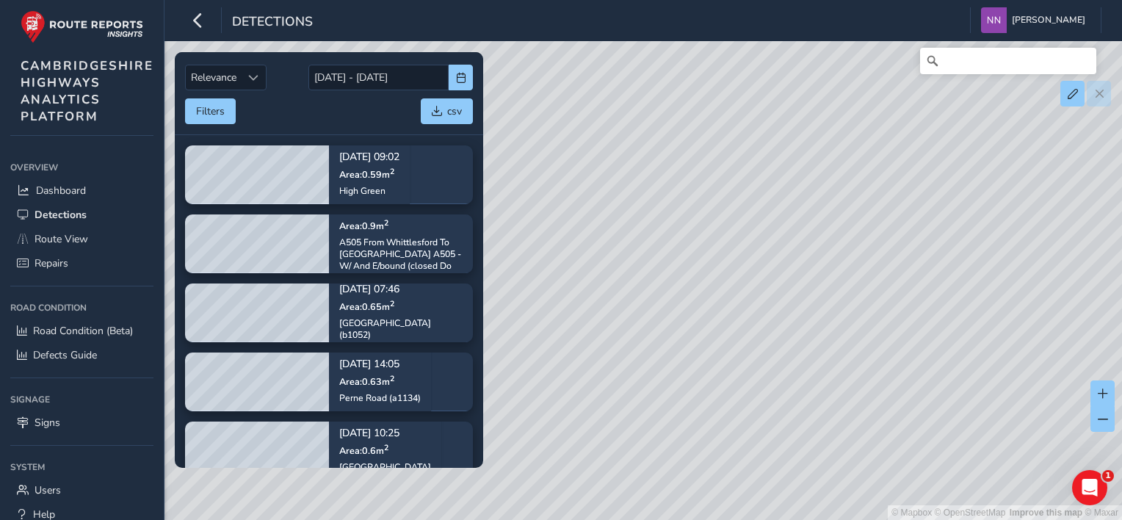
drag, startPoint x: 834, startPoint y: 276, endPoint x: 872, endPoint y: 370, distance: 101.5
click at [847, 405] on div "© Mapbox © OpenStreetMap Improve this map © Maxar" at bounding box center [561, 260] width 1122 height 520
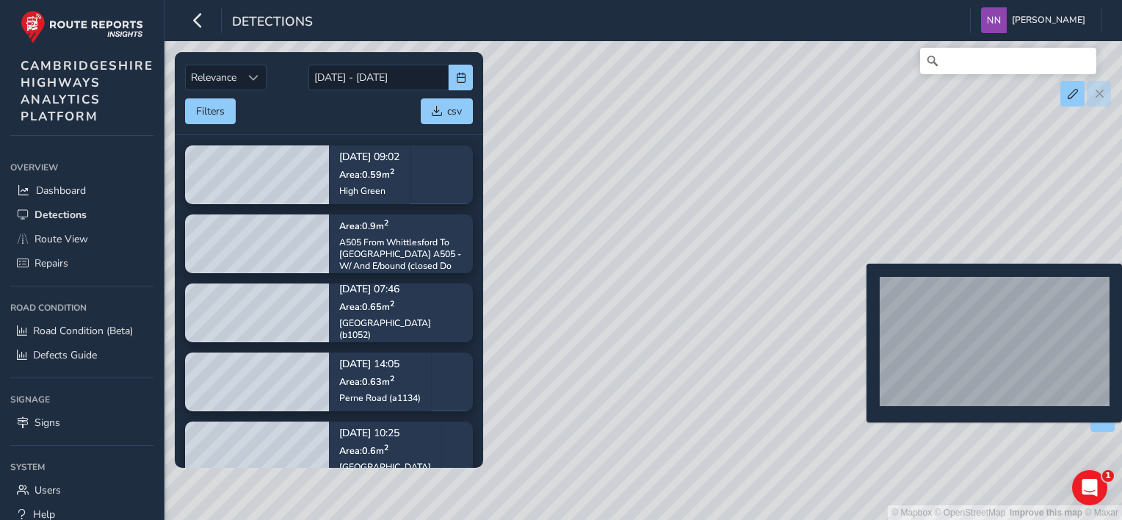
click at [858, 287] on div "© Mapbox © OpenStreetMap Improve this map © Maxar" at bounding box center [561, 260] width 1122 height 520
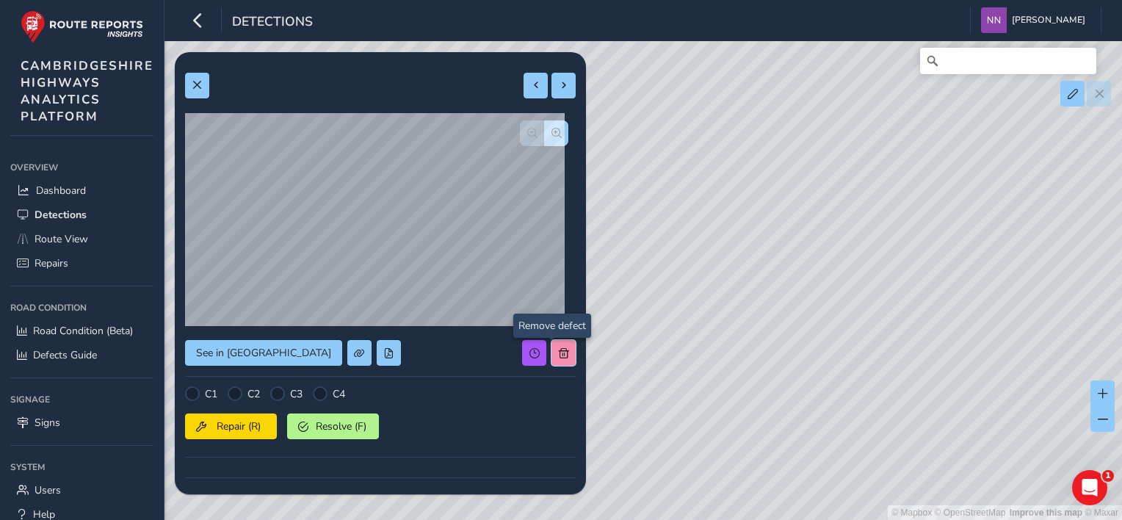
click at [559, 354] on span at bounding box center [564, 353] width 10 height 10
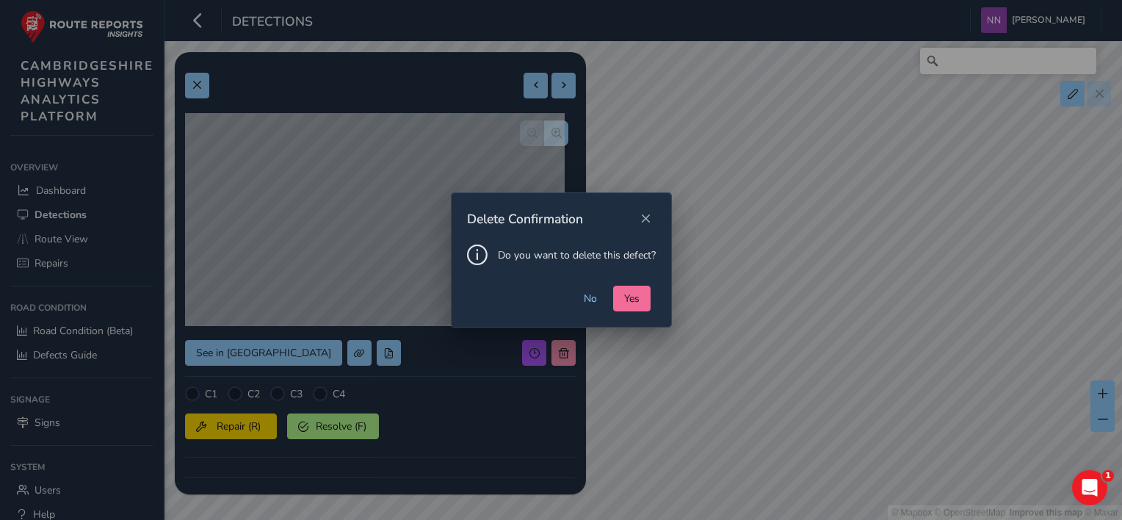
click at [623, 300] on button "Yes" at bounding box center [631, 299] width 37 height 26
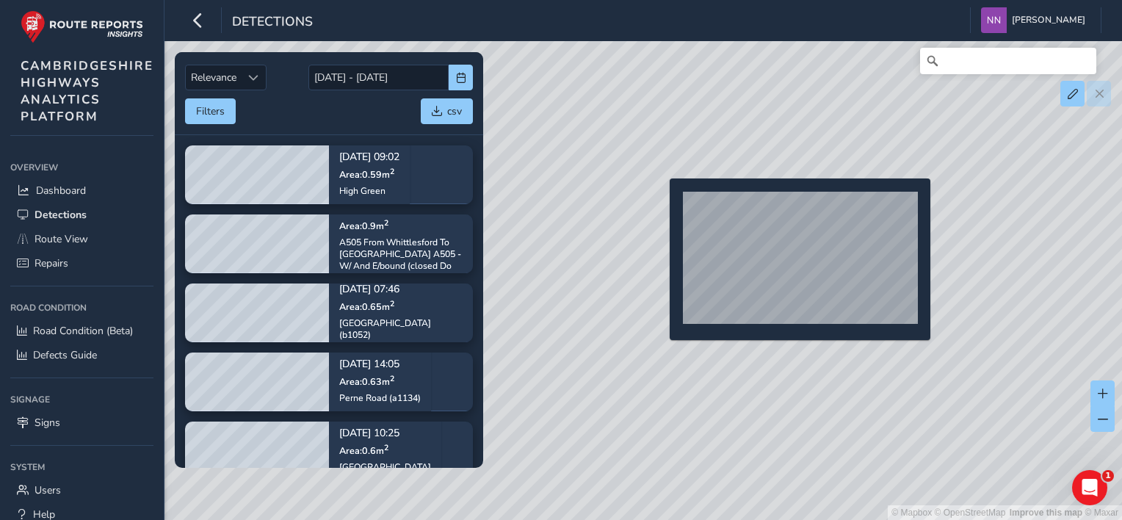
click at [661, 202] on div "© Mapbox © OpenStreetMap Improve this map © Maxar" at bounding box center [561, 260] width 1122 height 520
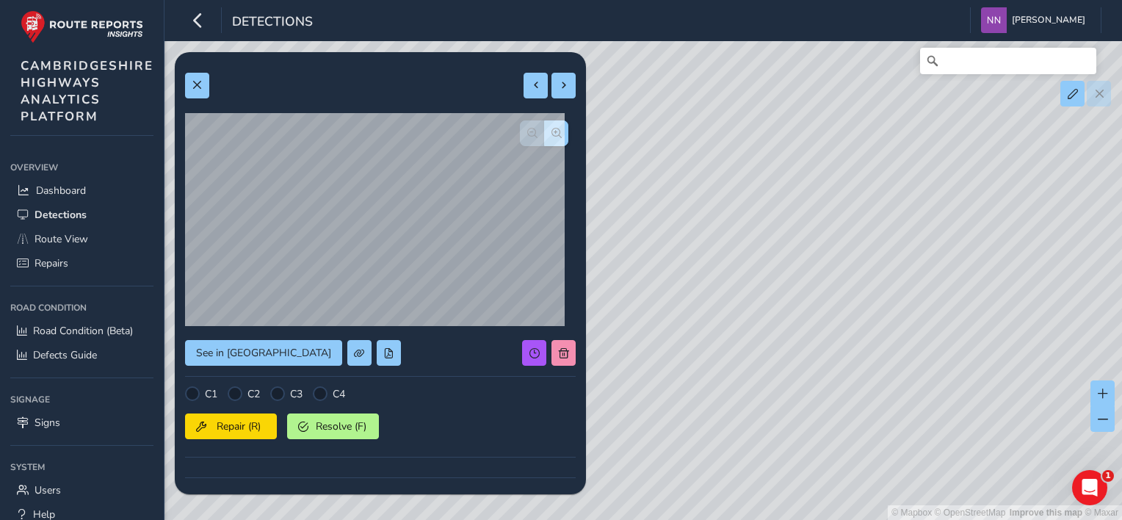
drag, startPoint x: 722, startPoint y: 210, endPoint x: 852, endPoint y: 250, distance: 135.9
click at [852, 250] on div "© Mapbox © OpenStreetMap Improve this map © Maxar" at bounding box center [561, 260] width 1122 height 520
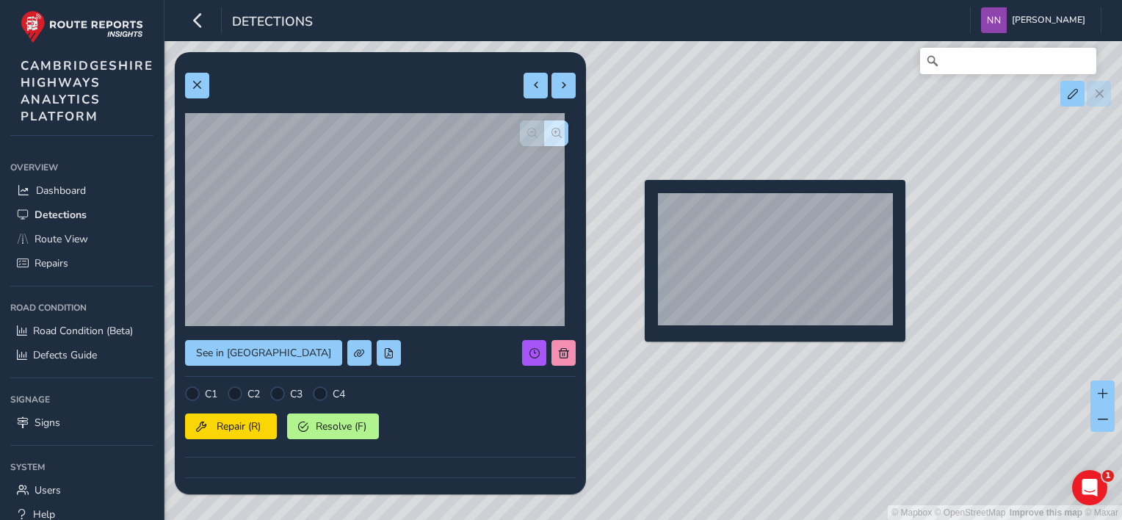
click at [636, 203] on div "© Mapbox © OpenStreetMap Improve this map © Maxar" at bounding box center [561, 260] width 1122 height 520
type input "228"
type input "870"
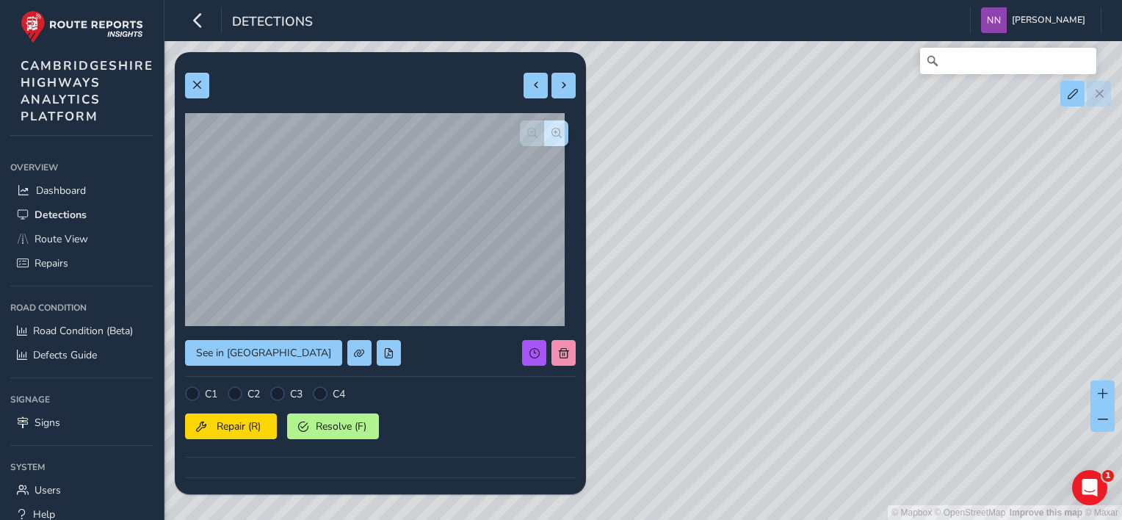
drag, startPoint x: 737, startPoint y: 199, endPoint x: 944, endPoint y: 239, distance: 210.1
click at [944, 239] on div "© Mapbox © OpenStreetMap Improve this map © Maxar" at bounding box center [561, 260] width 1122 height 520
click at [758, 183] on div "© Mapbox © OpenStreetMap Improve this map © Maxar" at bounding box center [561, 260] width 1122 height 520
drag, startPoint x: 751, startPoint y: 186, endPoint x: 770, endPoint y: 213, distance: 32.8
click at [770, 213] on div "© Mapbox © OpenStreetMap Improve this map © Maxar" at bounding box center [561, 260] width 1122 height 520
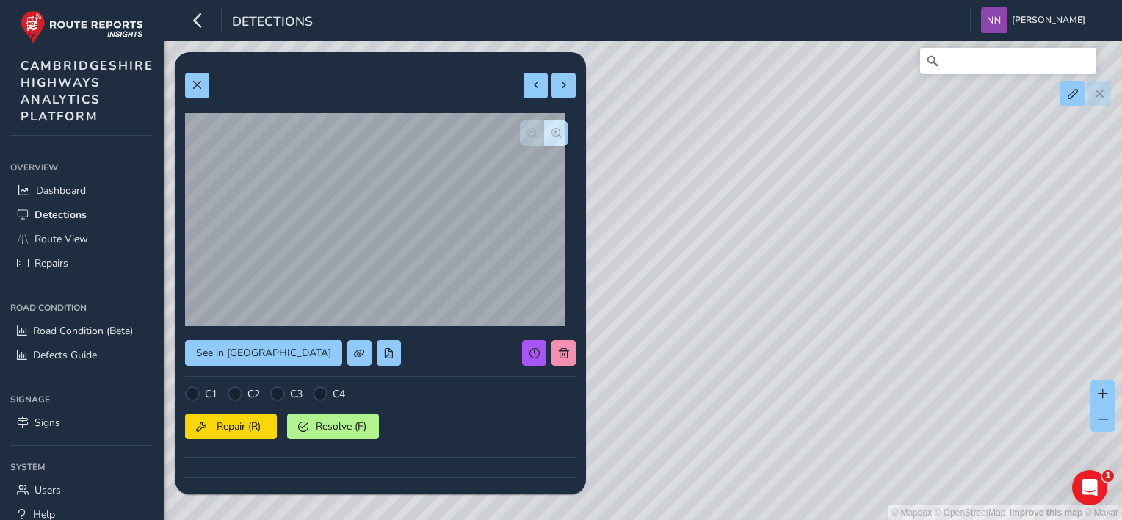
drag, startPoint x: 734, startPoint y: 320, endPoint x: 870, endPoint y: 289, distance: 140.2
click at [870, 289] on div "© Mapbox © OpenStreetMap Improve this map © Maxar" at bounding box center [561, 260] width 1122 height 520
drag, startPoint x: 764, startPoint y: 305, endPoint x: 924, endPoint y: 299, distance: 160.2
click at [924, 299] on div "© Mapbox © OpenStreetMap Improve this map © Maxar" at bounding box center [561, 260] width 1122 height 520
drag, startPoint x: 847, startPoint y: 330, endPoint x: 901, endPoint y: 338, distance: 54.9
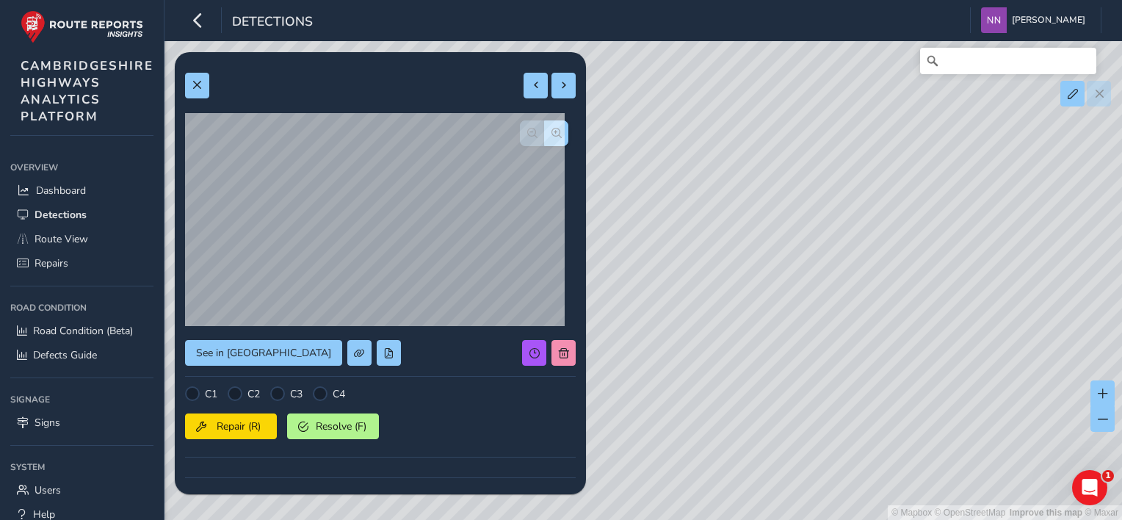
click at [940, 337] on div "© Mapbox © OpenStreetMap Improve this map © Maxar" at bounding box center [561, 260] width 1122 height 520
drag, startPoint x: 764, startPoint y: 322, endPoint x: 834, endPoint y: 327, distance: 69.9
click at [834, 327] on div "© Mapbox © OpenStreetMap Improve this map © Maxar" at bounding box center [561, 260] width 1122 height 520
drag, startPoint x: 890, startPoint y: 330, endPoint x: 734, endPoint y: 303, distance: 158.9
click at [734, 303] on div "© Mapbox © OpenStreetMap Improve this map © Maxar" at bounding box center [561, 260] width 1122 height 520
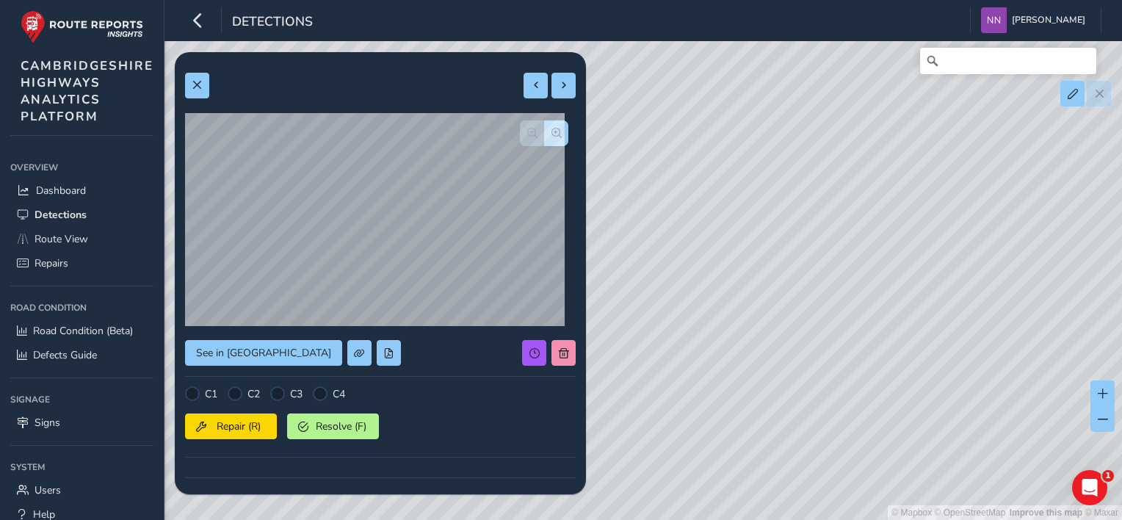
drag, startPoint x: 983, startPoint y: 342, endPoint x: 773, endPoint y: 319, distance: 210.5
click at [773, 319] on div "© Mapbox © OpenStreetMap Improve this map © Maxar" at bounding box center [561, 260] width 1122 height 520
drag, startPoint x: 981, startPoint y: 353, endPoint x: 773, endPoint y: 326, distance: 209.6
click at [774, 326] on div "© Mapbox © OpenStreetMap Improve this map © Maxar" at bounding box center [561, 260] width 1122 height 520
drag, startPoint x: 988, startPoint y: 364, endPoint x: 773, endPoint y: 339, distance: 216.7
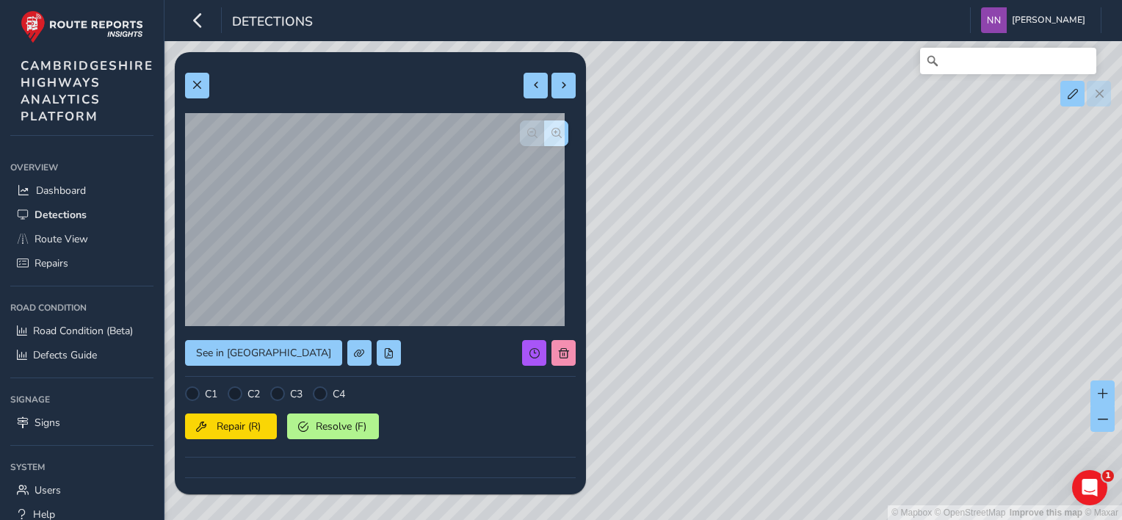
click at [755, 332] on div "© Mapbox © OpenStreetMap Improve this map © Maxar" at bounding box center [561, 260] width 1122 height 520
drag, startPoint x: 996, startPoint y: 354, endPoint x: 825, endPoint y: 358, distance: 171.2
click at [790, 350] on div "© Mapbox © OpenStreetMap Improve this map © Maxar" at bounding box center [561, 260] width 1122 height 520
drag, startPoint x: 898, startPoint y: 372, endPoint x: 839, endPoint y: 389, distance: 61.3
click at [841, 388] on div "© Mapbox © OpenStreetMap Improve this map © Maxar" at bounding box center [561, 260] width 1122 height 520
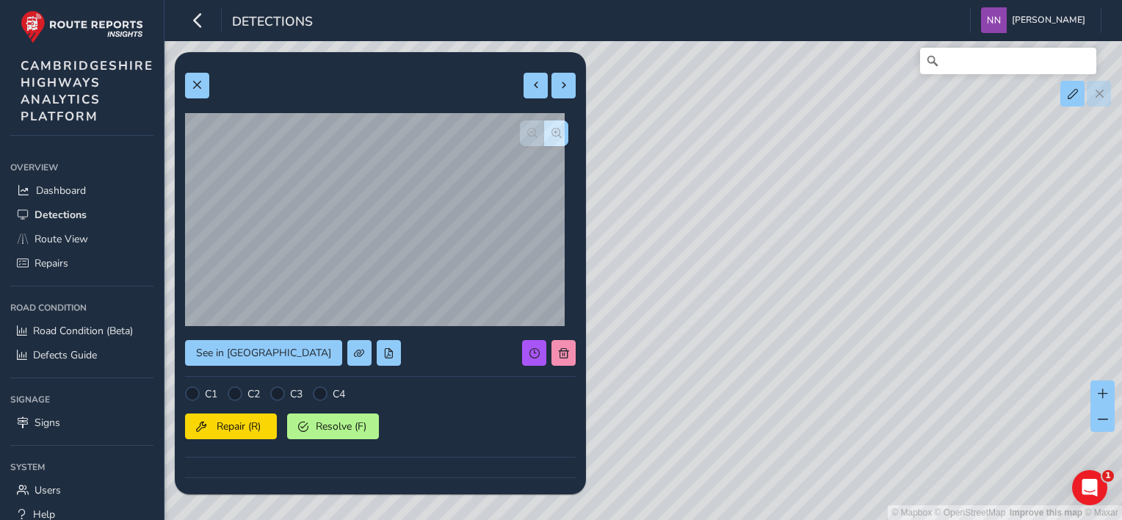
drag, startPoint x: 688, startPoint y: 288, endPoint x: 850, endPoint y: 330, distance: 167.8
click at [850, 330] on div "© Mapbox © OpenStreetMap Improve this map © Maxar" at bounding box center [561, 260] width 1122 height 520
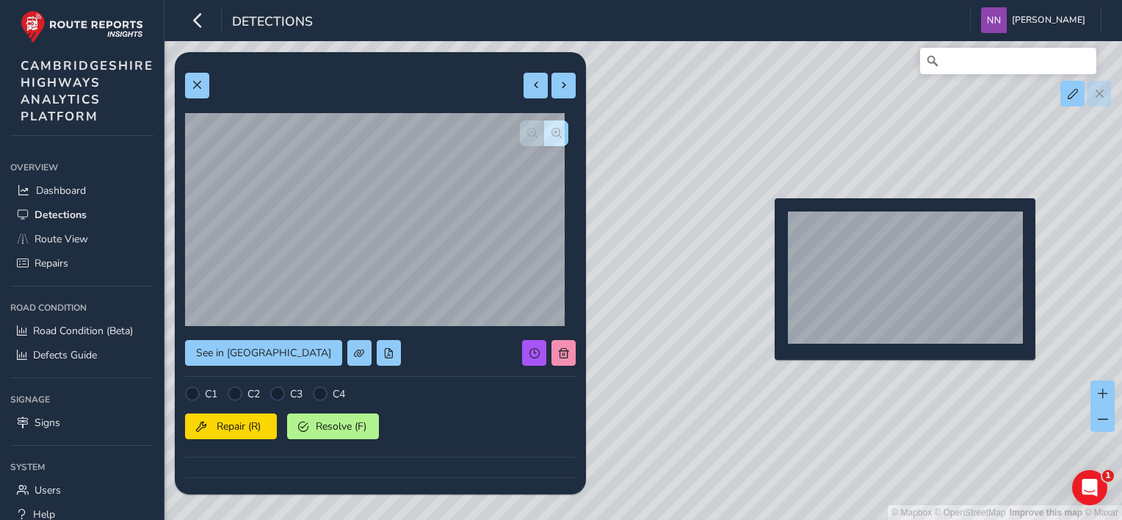
click at [766, 222] on div "© Mapbox © OpenStreetMap Improve this map © Maxar" at bounding box center [561, 260] width 1122 height 520
type input "407"
type input "2344"
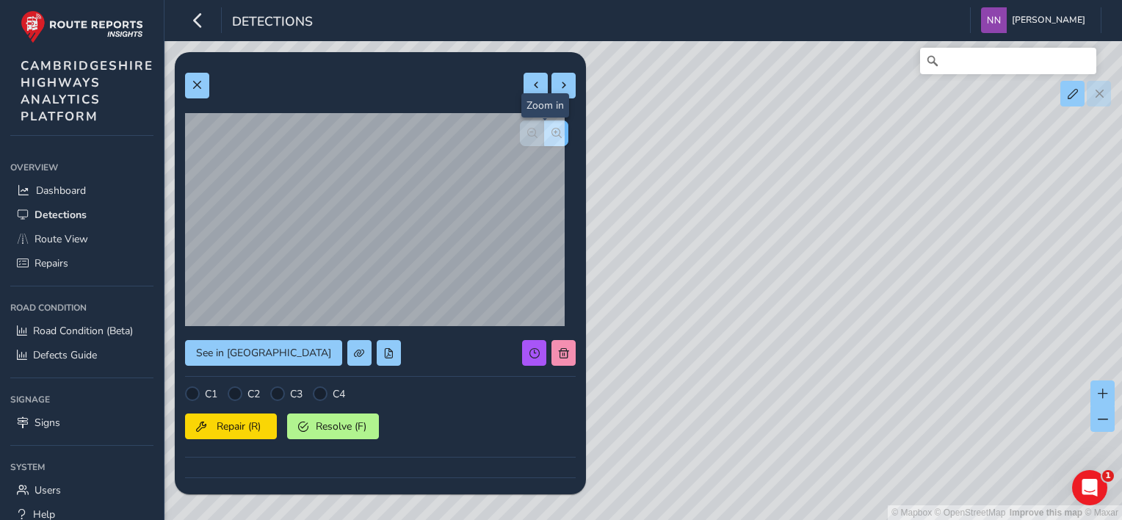
click at [546, 141] on button "button" at bounding box center [556, 133] width 24 height 26
click at [544, 140] on button "button" at bounding box center [556, 133] width 24 height 26
click at [527, 135] on span "button" at bounding box center [532, 133] width 10 height 10
click at [520, 135] on div at bounding box center [544, 133] width 48 height 26
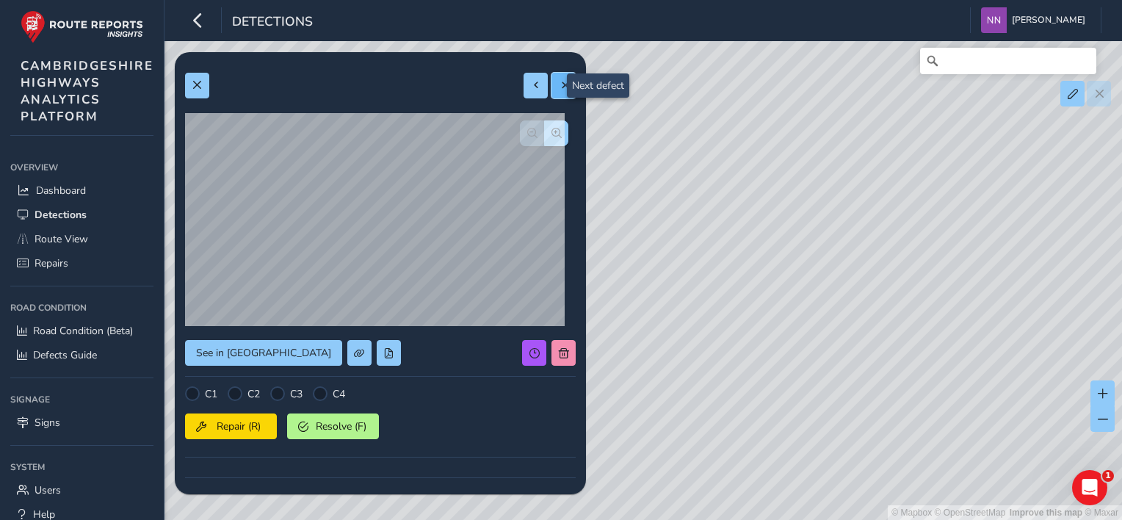
click at [559, 87] on span at bounding box center [564, 85] width 10 height 10
type input "576"
type input "651"
click at [531, 87] on span at bounding box center [536, 85] width 10 height 10
type input "407"
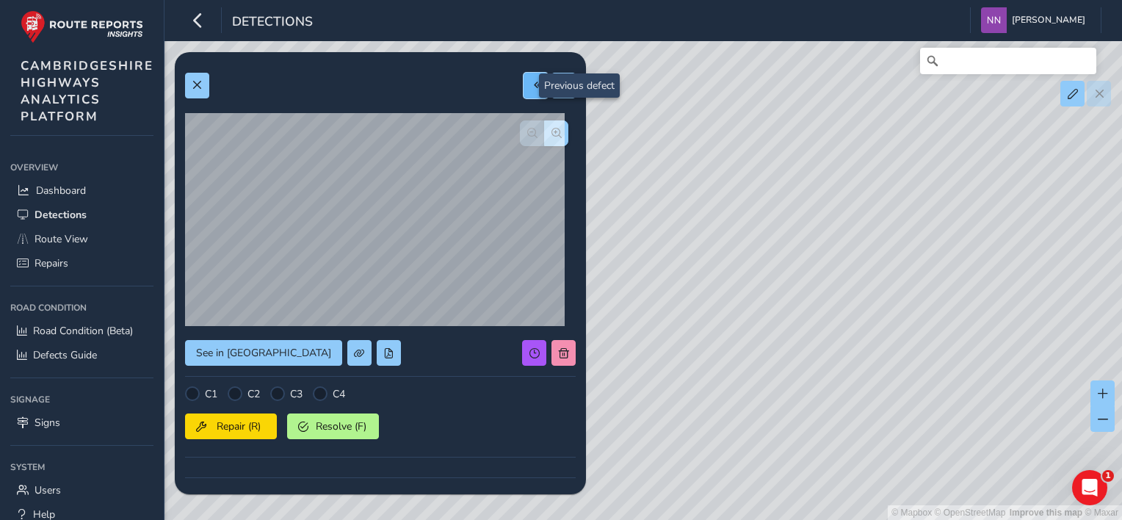
type input "2344"
click at [531, 87] on span at bounding box center [536, 85] width 10 height 10
type input "169"
type input "326"
drag, startPoint x: 917, startPoint y: 187, endPoint x: 838, endPoint y: 252, distance: 102.3
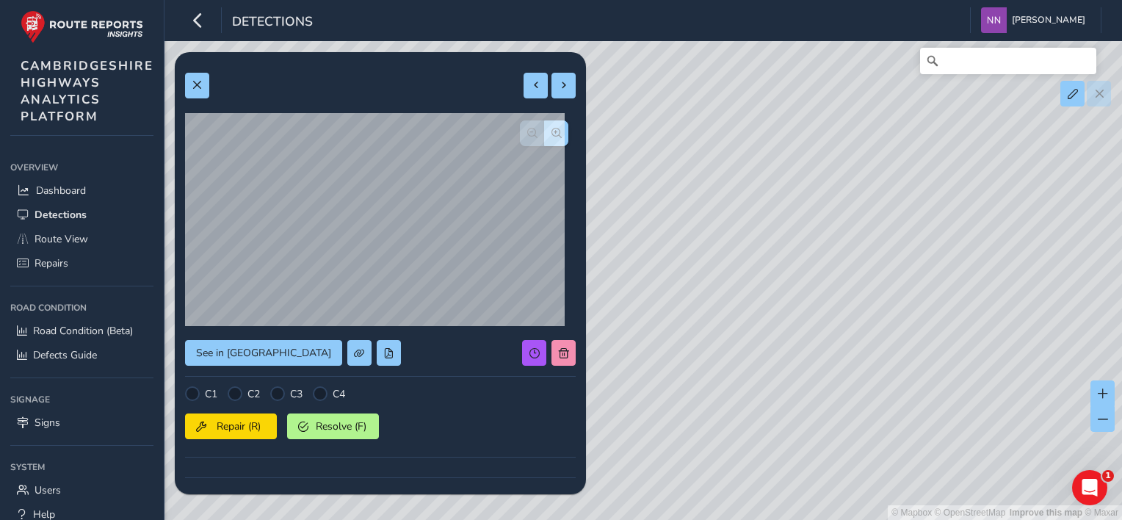
click at [831, 253] on div "© Mapbox © OpenStreetMap Improve this map © Maxar" at bounding box center [561, 260] width 1122 height 520
drag, startPoint x: 955, startPoint y: 232, endPoint x: 867, endPoint y: 244, distance: 89.6
click at [867, 294] on div "© Mapbox © OpenStreetMap Improve this map © Maxar" at bounding box center [561, 260] width 1122 height 520
drag, startPoint x: 842, startPoint y: 195, endPoint x: 857, endPoint y: 250, distance: 56.3
click at [850, 263] on div "© Mapbox © OpenStreetMap Improve this map © Maxar" at bounding box center [561, 260] width 1122 height 520
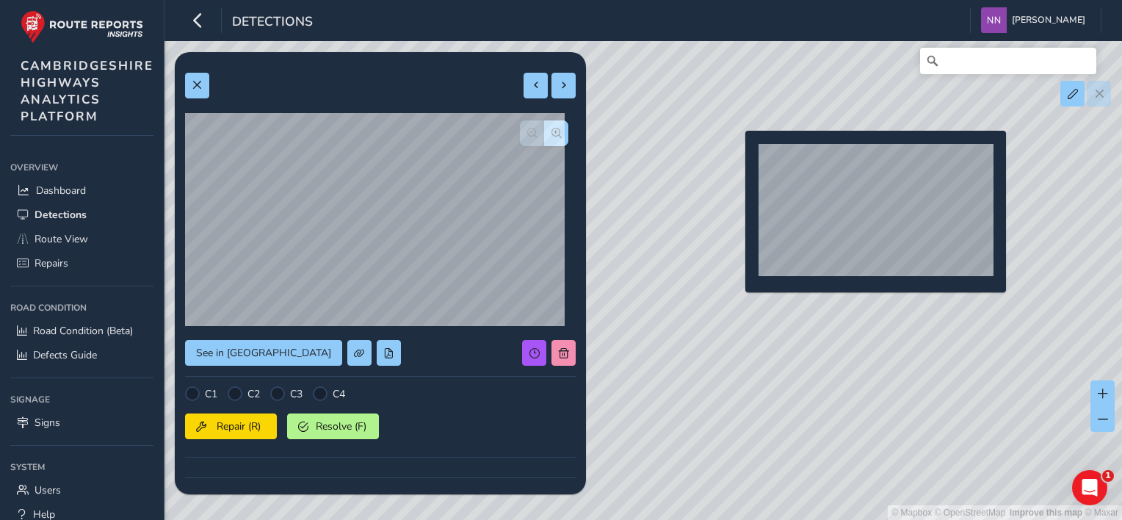
click at [736, 152] on div "© Mapbox © OpenStreetMap Improve this map © Maxar" at bounding box center [561, 260] width 1122 height 520
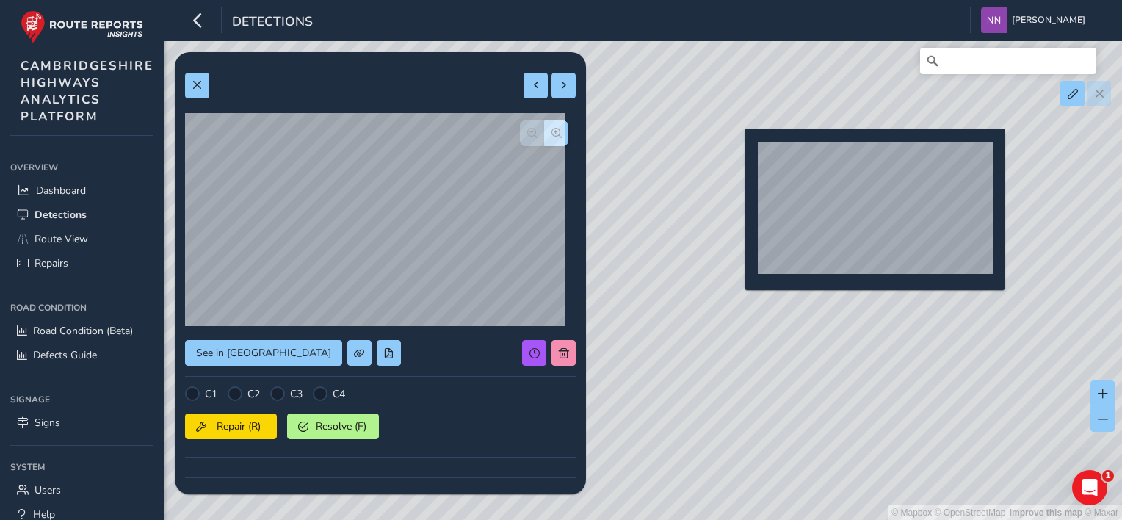
type input "279"
type input "458"
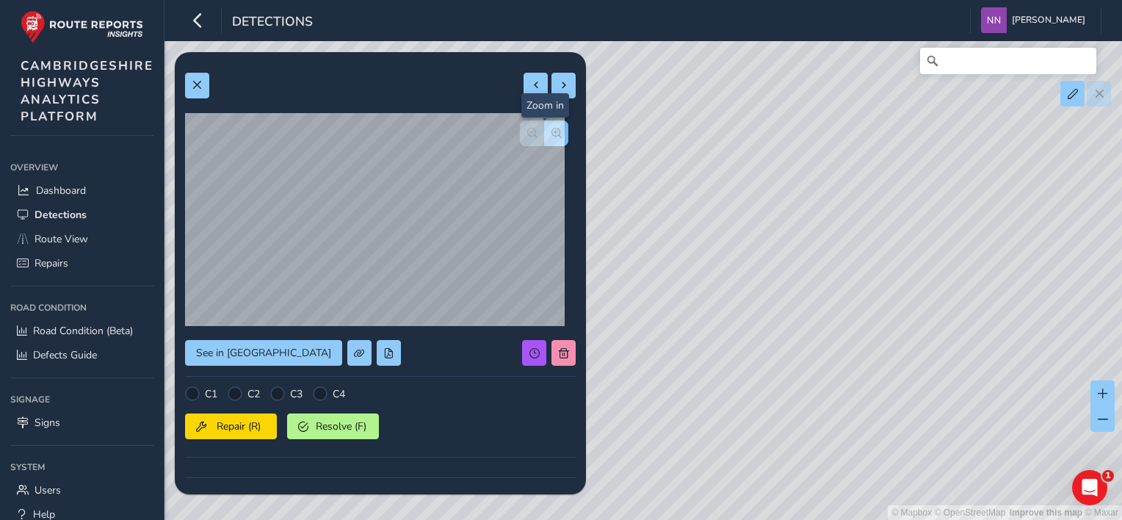
click at [552, 131] on span "button" at bounding box center [557, 133] width 10 height 10
click at [527, 134] on span "button" at bounding box center [532, 133] width 10 height 10
click at [520, 132] on div at bounding box center [544, 133] width 48 height 26
drag, startPoint x: 839, startPoint y: 237, endPoint x: 828, endPoint y: 173, distance: 65.4
click at [828, 173] on div "© Mapbox © OpenStreetMap Improve this map © Maxar" at bounding box center [561, 260] width 1122 height 520
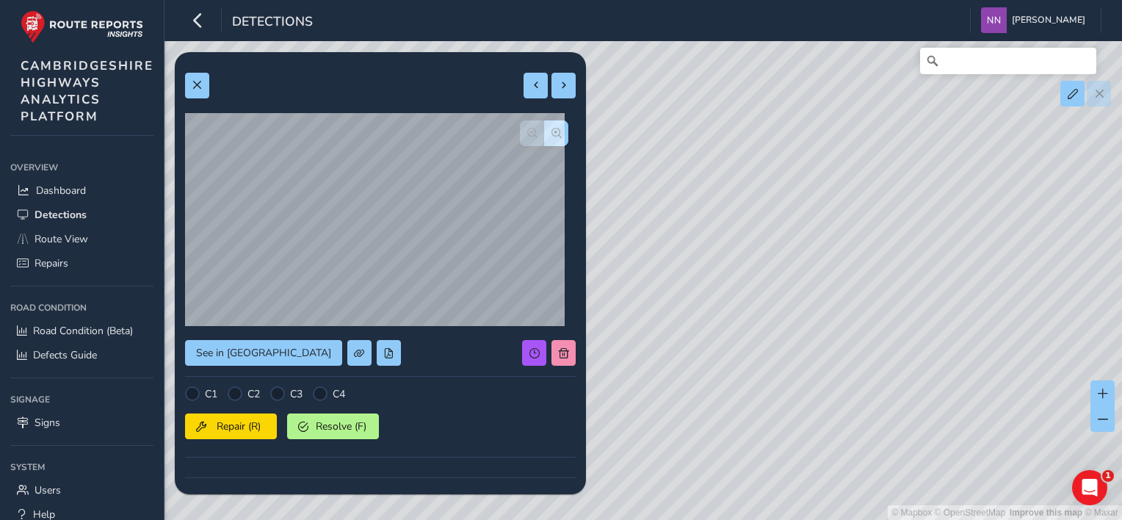
drag, startPoint x: 717, startPoint y: 186, endPoint x: 908, endPoint y: 313, distance: 229.3
click at [908, 313] on div "© Mapbox © OpenStreetMap Improve this map © Maxar" at bounding box center [561, 260] width 1122 height 520
drag, startPoint x: 898, startPoint y: 291, endPoint x: 985, endPoint y: 333, distance: 96.6
click at [1034, 350] on div "© Mapbox © OpenStreetMap Improve this map © Maxar" at bounding box center [561, 260] width 1122 height 520
drag, startPoint x: 734, startPoint y: 207, endPoint x: 846, endPoint y: 305, distance: 148.8
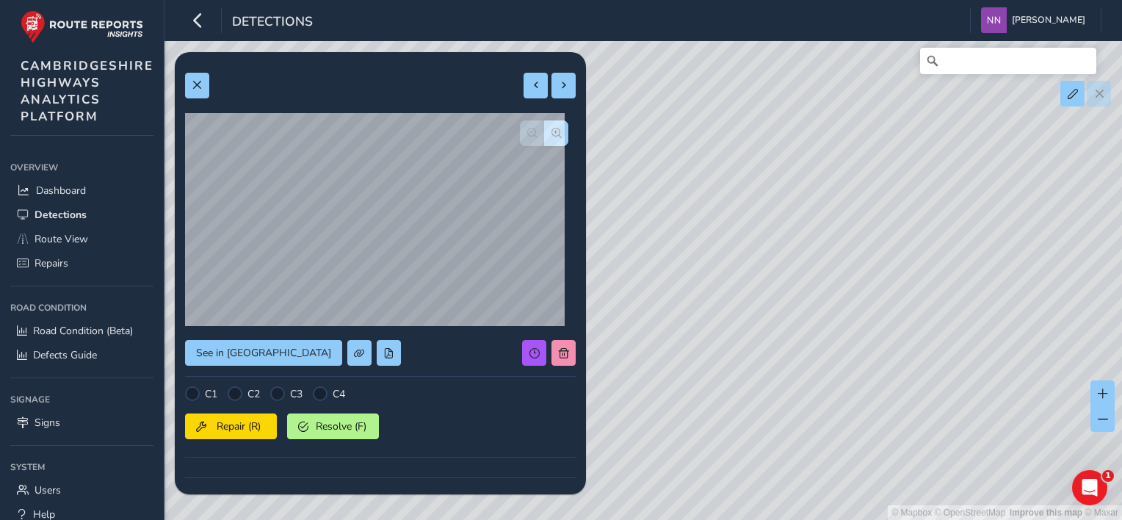
click at [919, 352] on div "© Mapbox © OpenStreetMap Improve this map © Maxar" at bounding box center [561, 260] width 1122 height 520
drag, startPoint x: 708, startPoint y: 197, endPoint x: 1010, endPoint y: 302, distance: 320.3
click at [1010, 302] on div "© Mapbox © OpenStreetMap Improve this map © Maxar" at bounding box center [561, 260] width 1122 height 520
drag, startPoint x: 693, startPoint y: 182, endPoint x: 903, endPoint y: 279, distance: 230.7
click at [911, 282] on div "© Mapbox © OpenStreetMap Improve this map © Maxar" at bounding box center [561, 260] width 1122 height 520
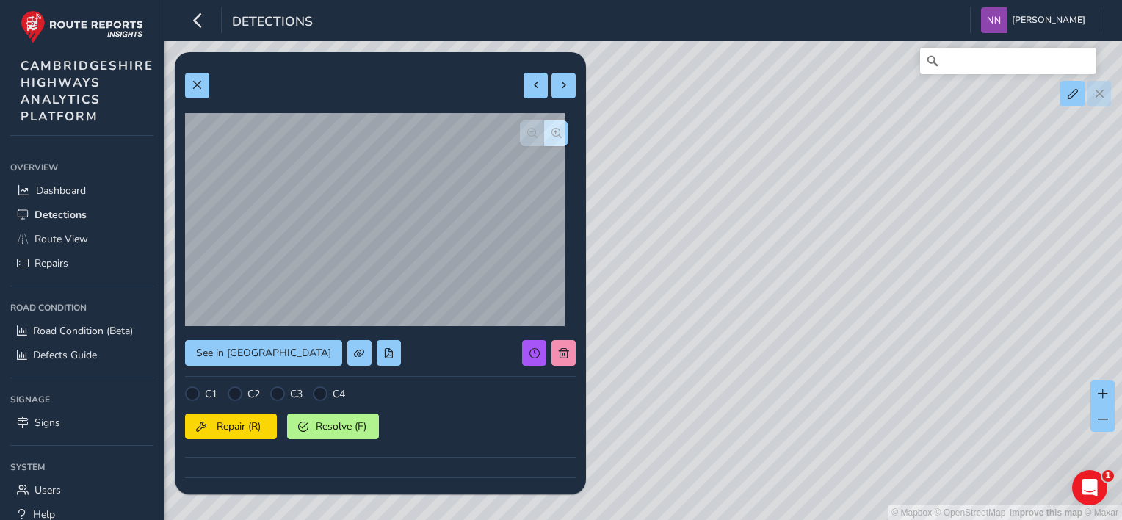
drag, startPoint x: 754, startPoint y: 202, endPoint x: 823, endPoint y: 315, distance: 132.5
click at [828, 318] on div "© Mapbox © OpenStreetMap Improve this map © Maxar" at bounding box center [561, 260] width 1122 height 520
drag, startPoint x: 778, startPoint y: 237, endPoint x: 770, endPoint y: 279, distance: 42.5
click at [775, 289] on div "© Mapbox © OpenStreetMap Improve this map © Maxar" at bounding box center [561, 260] width 1122 height 520
drag, startPoint x: 695, startPoint y: 226, endPoint x: 825, endPoint y: 283, distance: 141.4
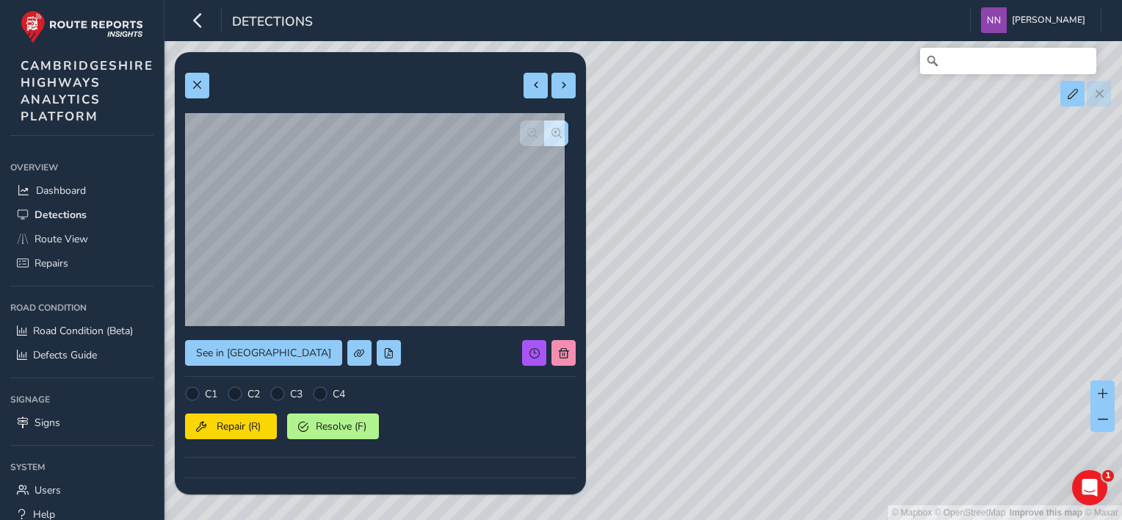
click at [852, 300] on div "© Mapbox © OpenStreetMap Improve this map © Maxar" at bounding box center [561, 260] width 1122 height 520
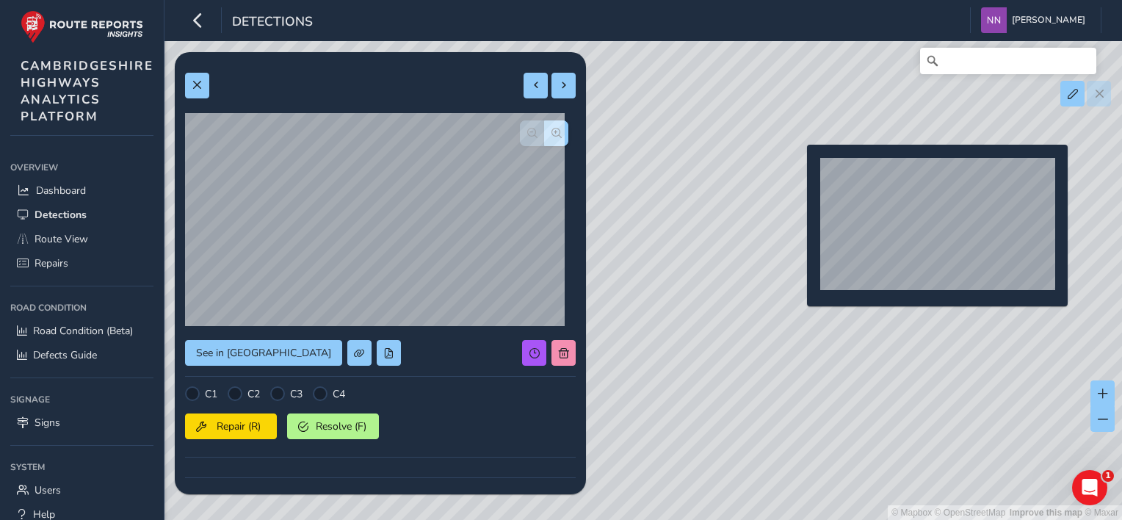
click at [799, 169] on div "© Mapbox © OpenStreetMap Improve this map © Maxar" at bounding box center [561, 260] width 1122 height 520
type input "603"
type input "1994"
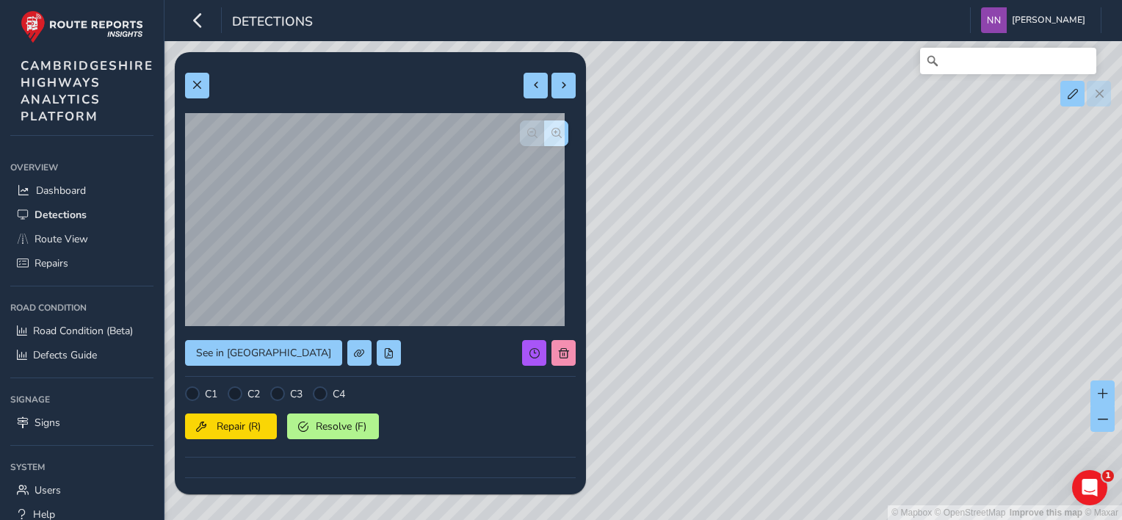
drag, startPoint x: 900, startPoint y: 275, endPoint x: 785, endPoint y: 159, distance: 163.1
click at [785, 159] on div "© Mapbox © OpenStreetMap Improve this map © Maxar" at bounding box center [561, 260] width 1122 height 520
drag, startPoint x: 972, startPoint y: 295, endPoint x: 754, endPoint y: 189, distance: 242.7
click at [754, 189] on div "© Mapbox © OpenStreetMap Improve this map © Maxar" at bounding box center [561, 260] width 1122 height 520
drag, startPoint x: 947, startPoint y: 303, endPoint x: 700, endPoint y: 142, distance: 294.1
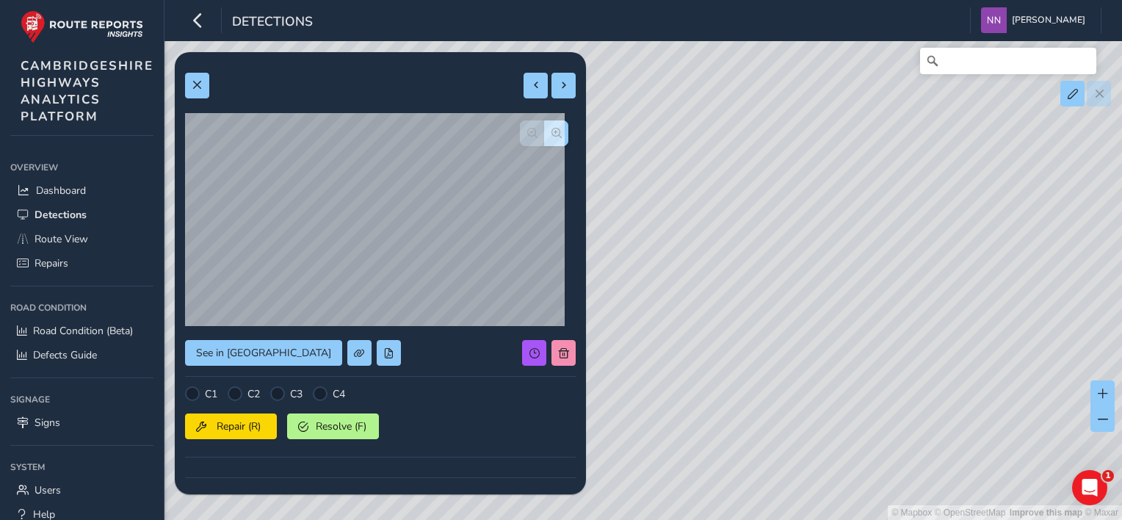
click at [700, 142] on div "© Mapbox © OpenStreetMap Improve this map © Maxar" at bounding box center [561, 260] width 1122 height 520
drag, startPoint x: 892, startPoint y: 304, endPoint x: 824, endPoint y: 173, distance: 147.5
click at [824, 173] on div "© Mapbox © OpenStreetMap Improve this map © Maxar" at bounding box center [561, 260] width 1122 height 520
drag, startPoint x: 879, startPoint y: 317, endPoint x: 841, endPoint y: 200, distance: 122.9
click at [841, 200] on div "© Mapbox © OpenStreetMap Improve this map © Maxar" at bounding box center [561, 260] width 1122 height 520
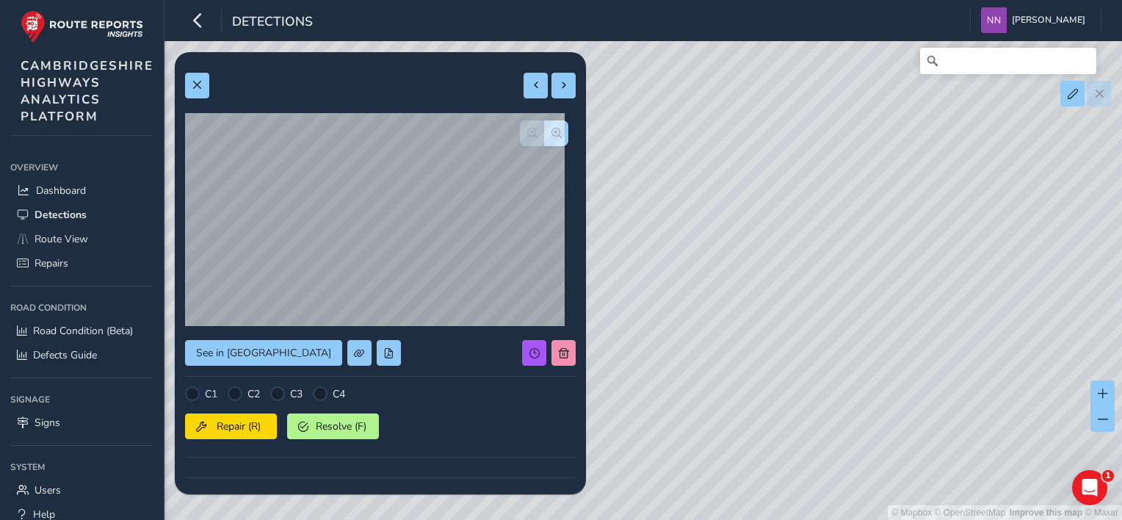
drag, startPoint x: 828, startPoint y: 247, endPoint x: 731, endPoint y: 189, distance: 113.0
click at [733, 189] on div "© Mapbox © OpenStreetMap Improve this map © Maxar" at bounding box center [561, 260] width 1122 height 520
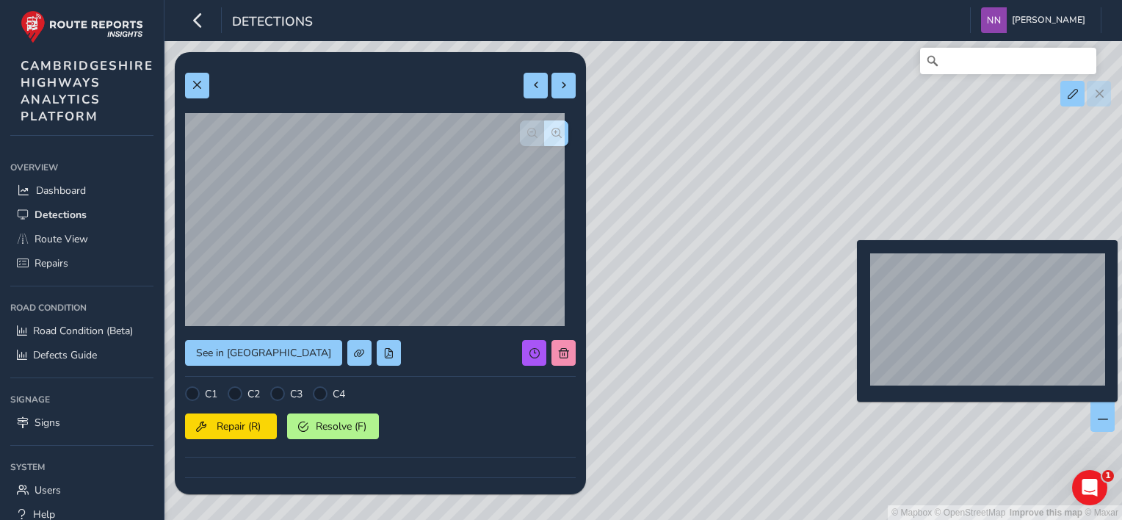
click at [848, 264] on div "© Mapbox © OpenStreetMap Improve this map © Maxar" at bounding box center [561, 260] width 1122 height 520
type input "514"
type input "1226"
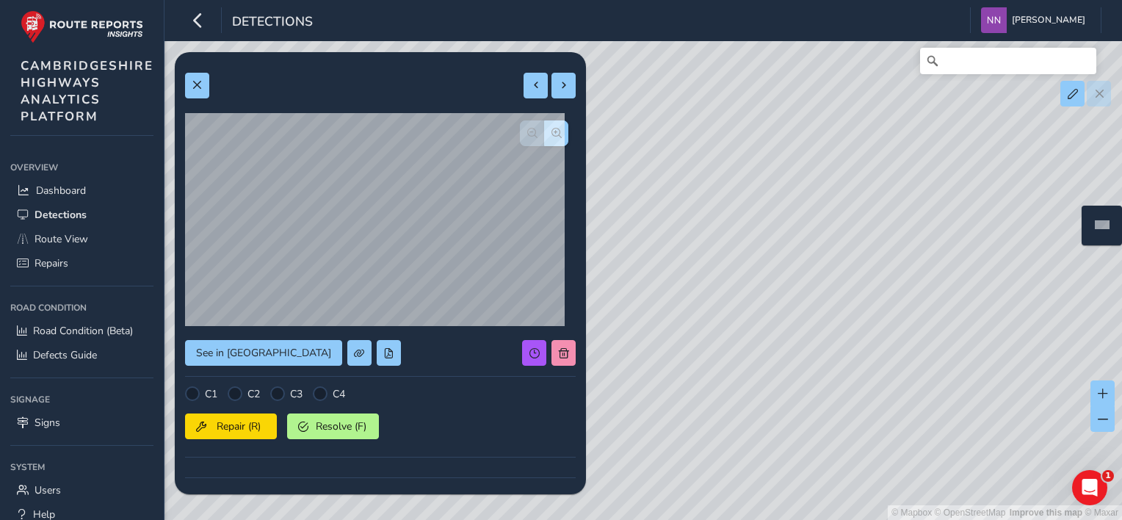
click at [1072, 228] on div "© Mapbox © OpenStreetMap Improve this map © Maxar" at bounding box center [561, 260] width 1122 height 520
type input "360"
type input "650"
drag, startPoint x: 817, startPoint y: 156, endPoint x: 793, endPoint y: 194, distance: 44.8
click at [796, 195] on div "© Mapbox © OpenStreetMap Improve this map © Maxar" at bounding box center [561, 260] width 1122 height 520
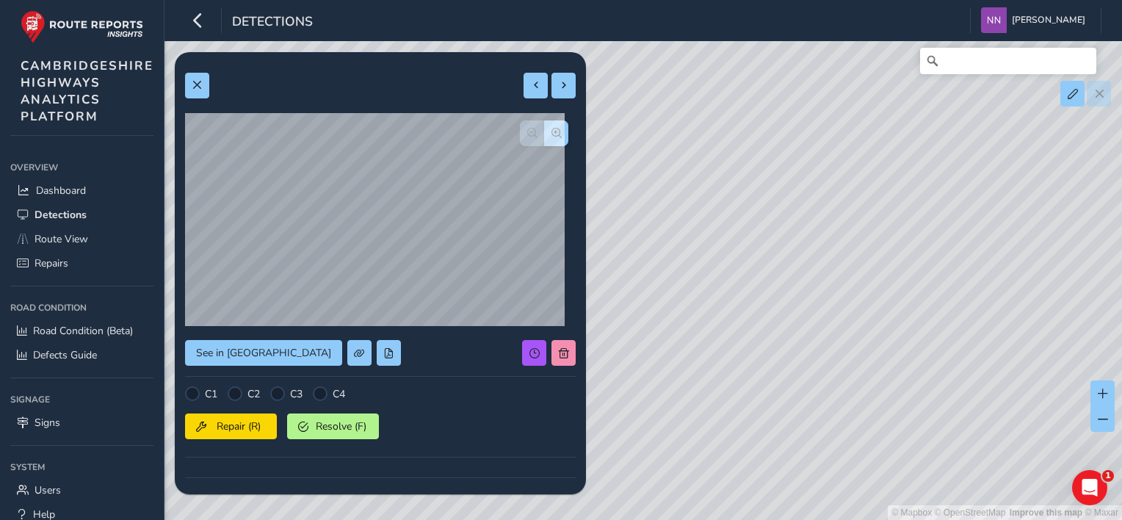
drag, startPoint x: 798, startPoint y: 181, endPoint x: 840, endPoint y: 159, distance: 47.6
click at [840, 159] on div "© Mapbox © OpenStreetMap Improve this map © Maxar" at bounding box center [561, 260] width 1122 height 520
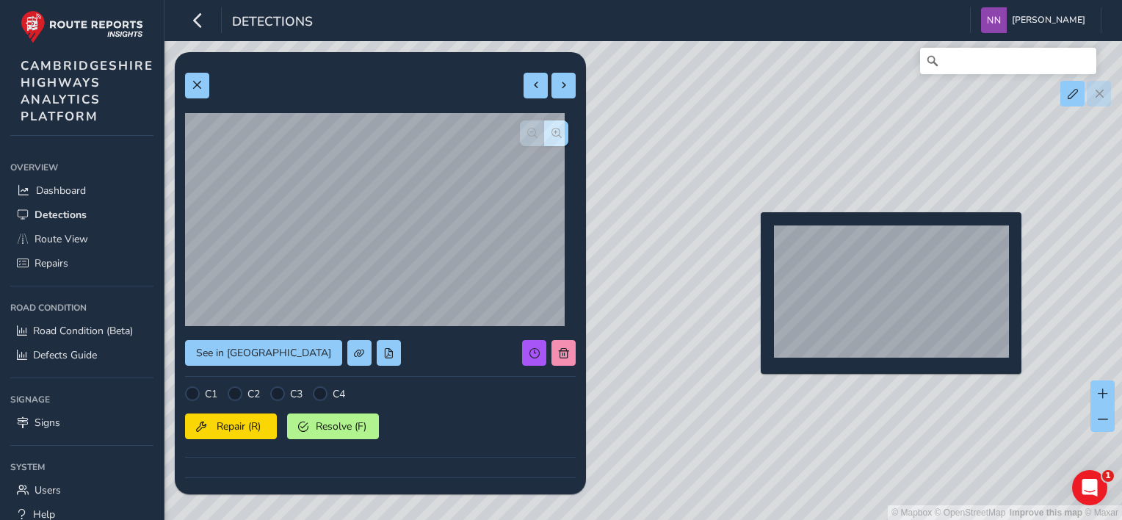
click at [752, 236] on div "© Mapbox © OpenStreetMap Improve this map © Maxar" at bounding box center [561, 260] width 1122 height 520
type input "597"
type input "531"
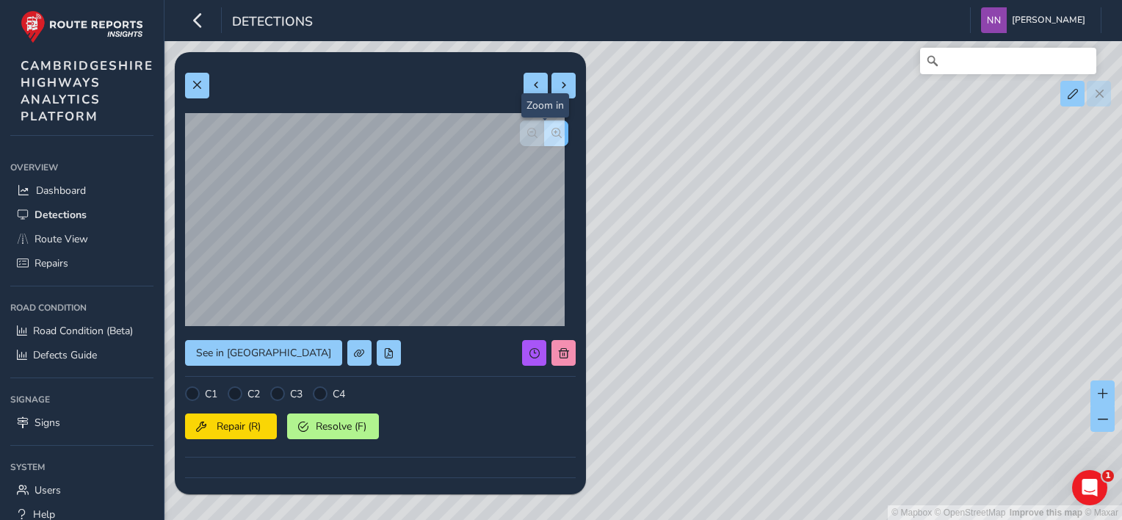
click at [552, 133] on span "button" at bounding box center [557, 133] width 10 height 10
click at [527, 132] on span "button" at bounding box center [532, 133] width 10 height 10
click at [552, 132] on span "button" at bounding box center [557, 133] width 10 height 10
click at [527, 135] on span "button" at bounding box center [532, 133] width 10 height 10
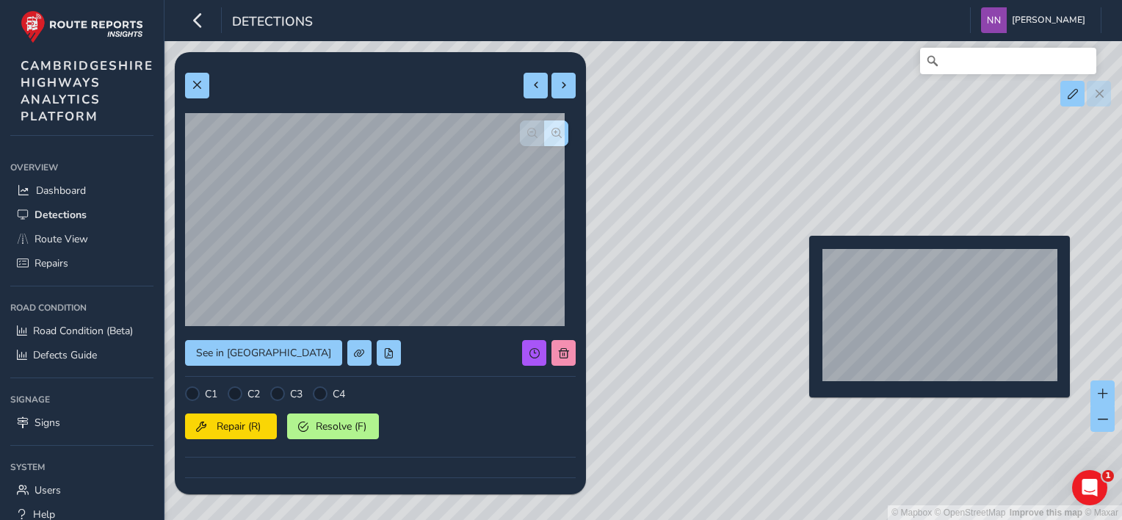
click at [800, 259] on div "© Mapbox © OpenStreetMap Improve this map © Maxar" at bounding box center [561, 260] width 1122 height 520
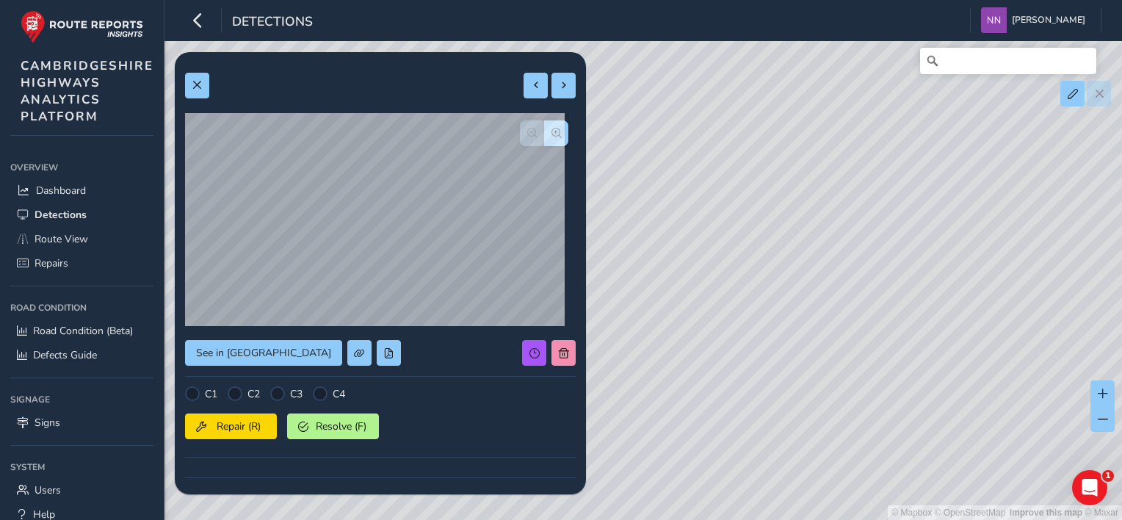
type input "603"
type input "1994"
click at [552, 135] on span "button" at bounding box center [557, 133] width 10 height 10
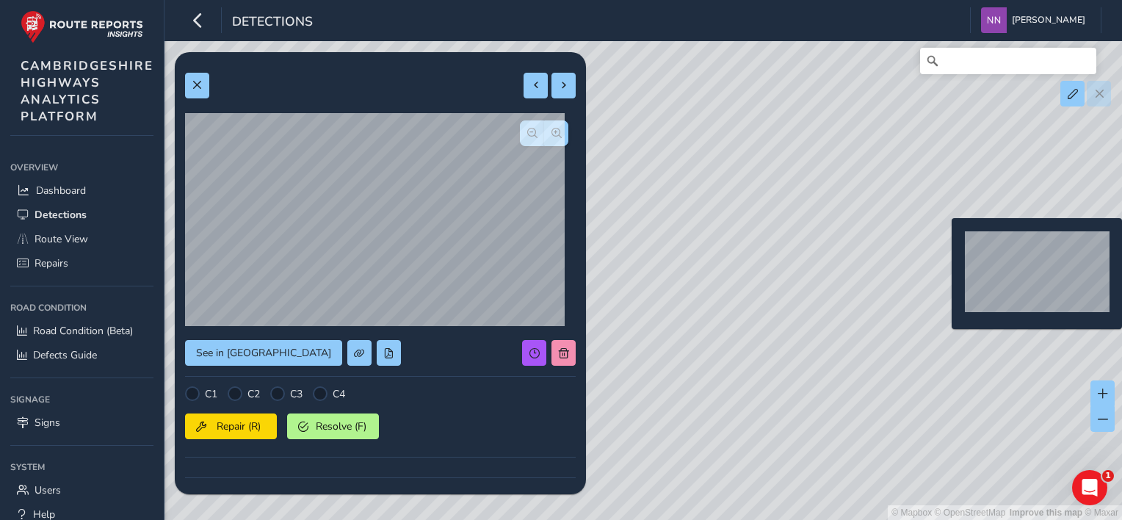
click at [943, 242] on div "© Mapbox © OpenStreetMap Improve this map © Maxar" at bounding box center [561, 260] width 1122 height 520
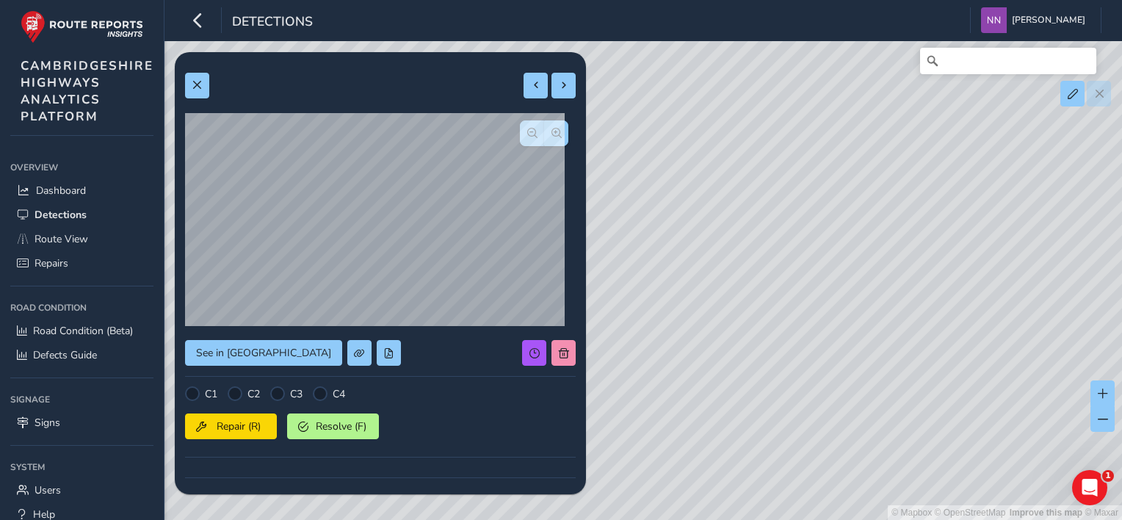
type input "514"
type input "1226"
click at [520, 137] on button "button" at bounding box center [532, 133] width 24 height 26
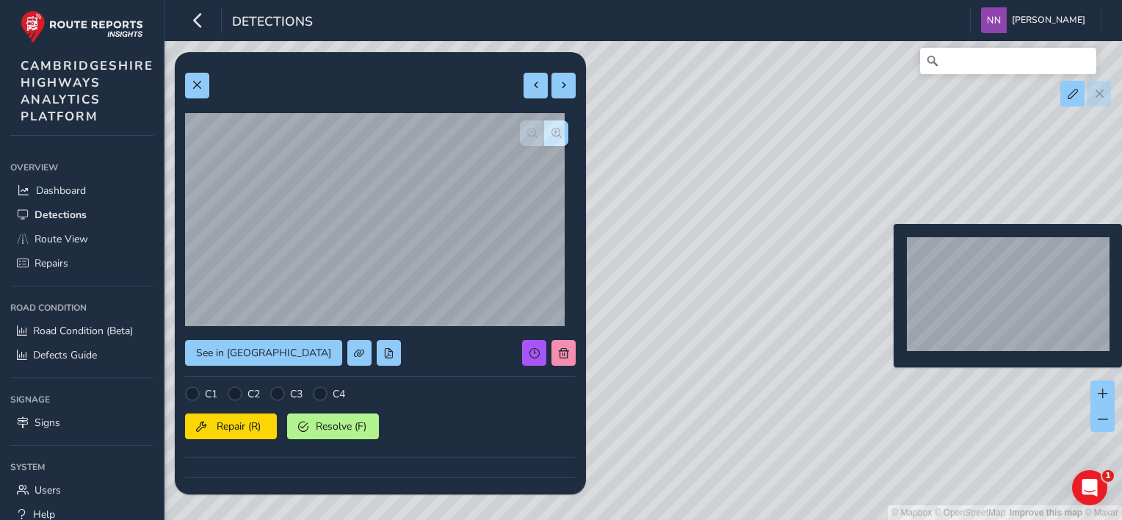
click at [885, 247] on div "© Mapbox © OpenStreetMap Improve this map © Maxar" at bounding box center [561, 260] width 1122 height 520
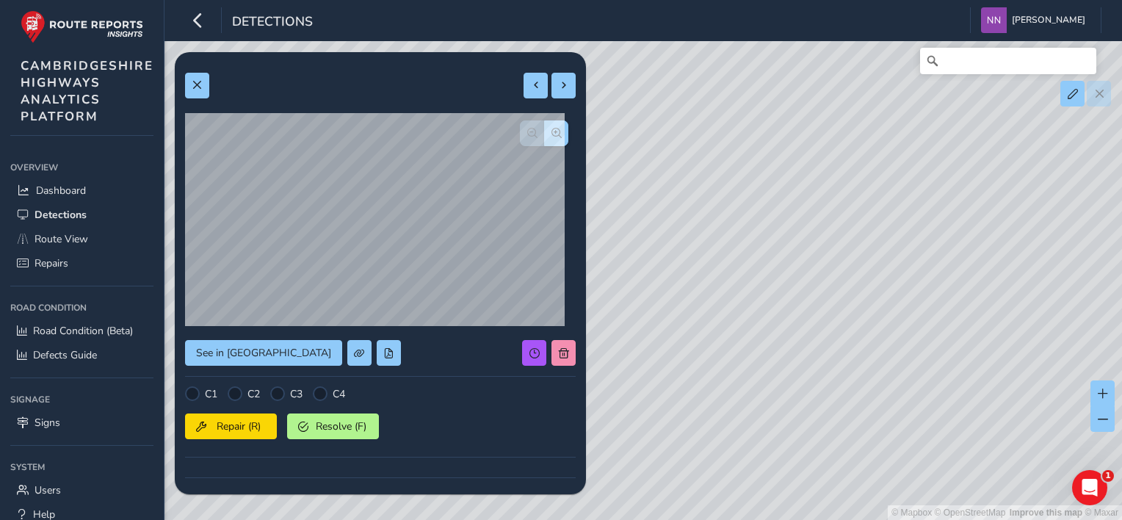
type input "360"
type input "650"
click at [1107, 426] on button at bounding box center [1103, 419] width 24 height 26
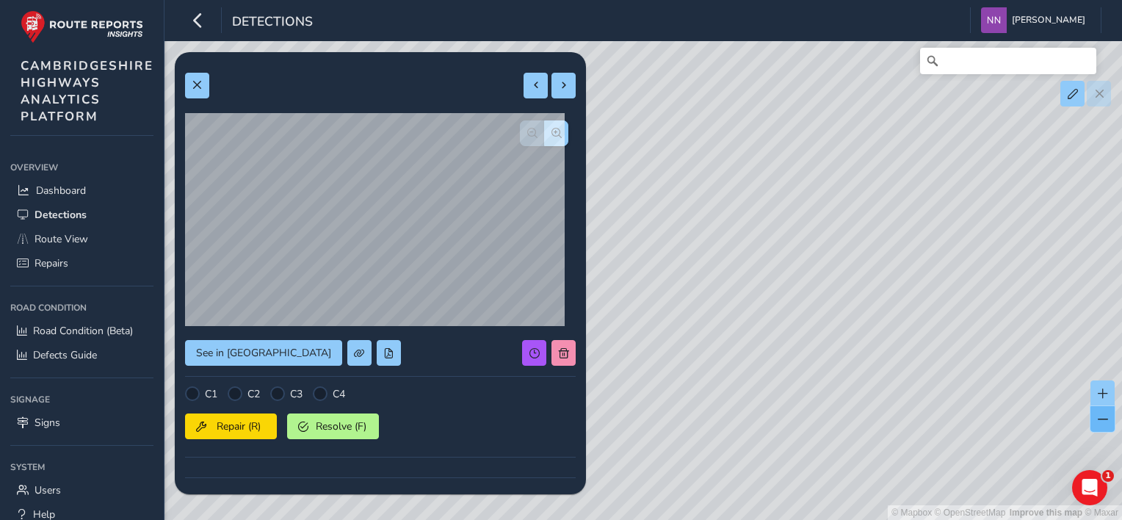
click at [1106, 425] on button at bounding box center [1103, 419] width 24 height 26
drag, startPoint x: 800, startPoint y: 332, endPoint x: 940, endPoint y: 358, distance: 142.0
click at [935, 327] on div "© Mapbox © OpenStreetMap Improve this map © Maxar" at bounding box center [561, 260] width 1122 height 520
click at [1097, 424] on button at bounding box center [1103, 419] width 24 height 26
click at [1099, 424] on button at bounding box center [1103, 419] width 24 height 26
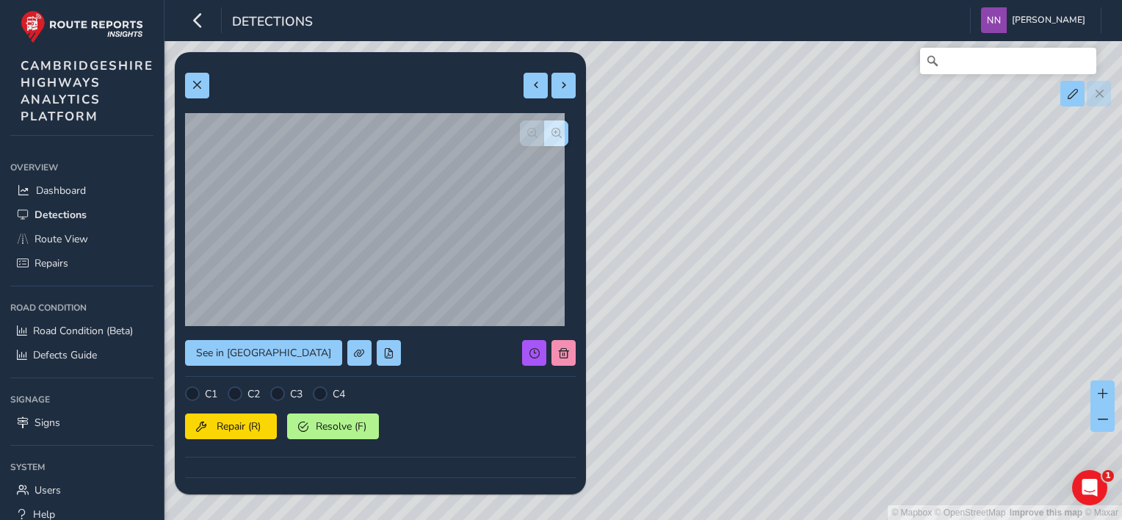
drag, startPoint x: 823, startPoint y: 325, endPoint x: 903, endPoint y: 302, distance: 83.4
click at [903, 302] on div "© Mapbox © OpenStreetMap Improve this map © Maxar" at bounding box center [561, 260] width 1122 height 520
drag, startPoint x: 855, startPoint y: 322, endPoint x: 894, endPoint y: 278, distance: 59.3
click at [894, 278] on div "© Mapbox © OpenStreetMap Improve this map © Maxar" at bounding box center [561, 260] width 1122 height 520
click at [1102, 422] on span at bounding box center [1103, 419] width 10 height 10
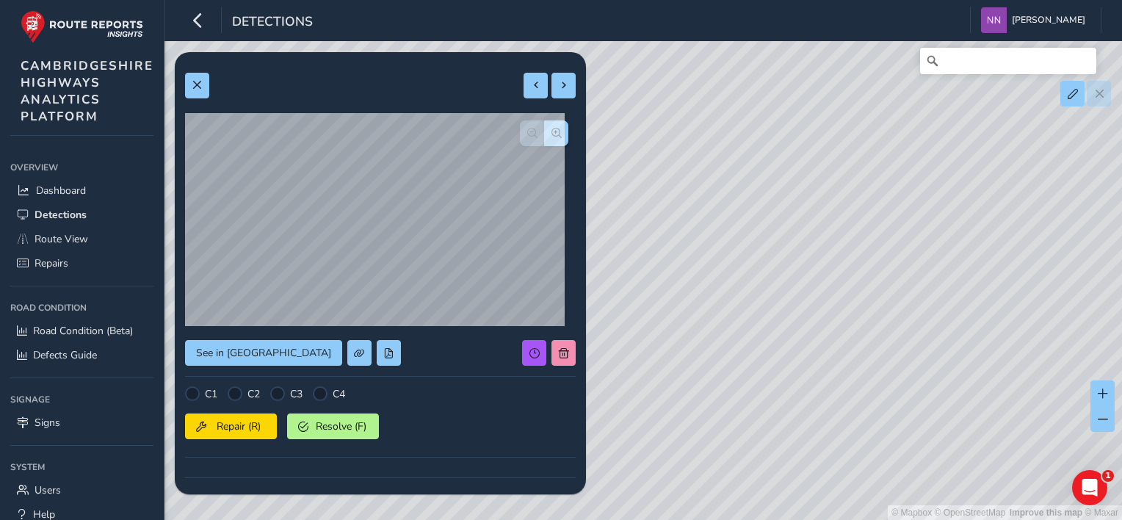
drag, startPoint x: 883, startPoint y: 259, endPoint x: 942, endPoint y: 267, distance: 59.9
click at [941, 267] on div "© Mapbox © OpenStreetMap Improve this map © Maxar" at bounding box center [561, 260] width 1122 height 520
drag, startPoint x: 732, startPoint y: 244, endPoint x: 775, endPoint y: 256, distance: 44.2
click at [775, 256] on div "© Mapbox © OpenStreetMap Improve this map © Maxar" at bounding box center [561, 260] width 1122 height 520
drag, startPoint x: 704, startPoint y: 255, endPoint x: 839, endPoint y: 293, distance: 140.4
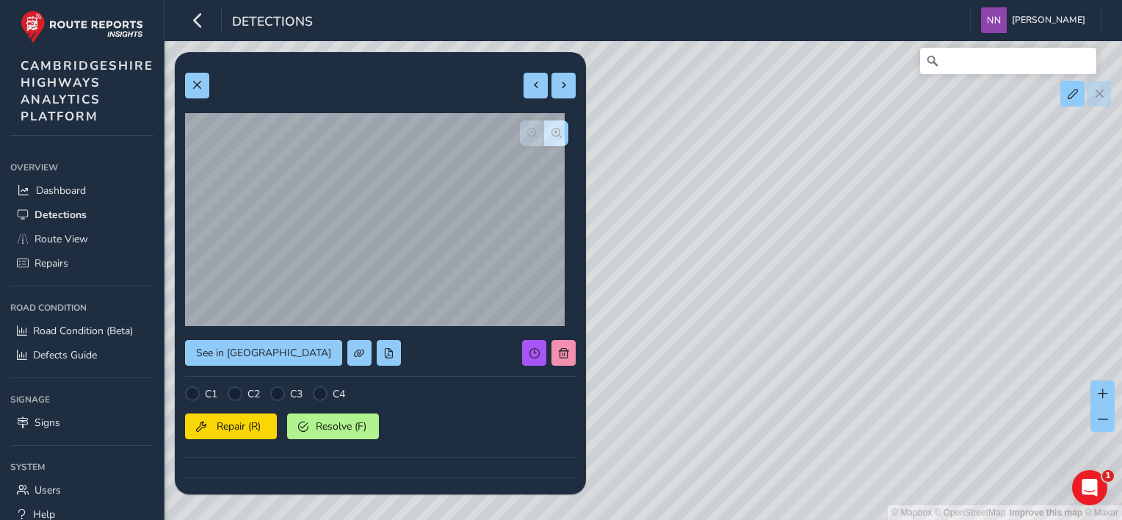
click at [839, 293] on div "© Mapbox © OpenStreetMap Improve this map © Maxar" at bounding box center [561, 260] width 1122 height 520
